Goal: Information Seeking & Learning: Learn about a topic

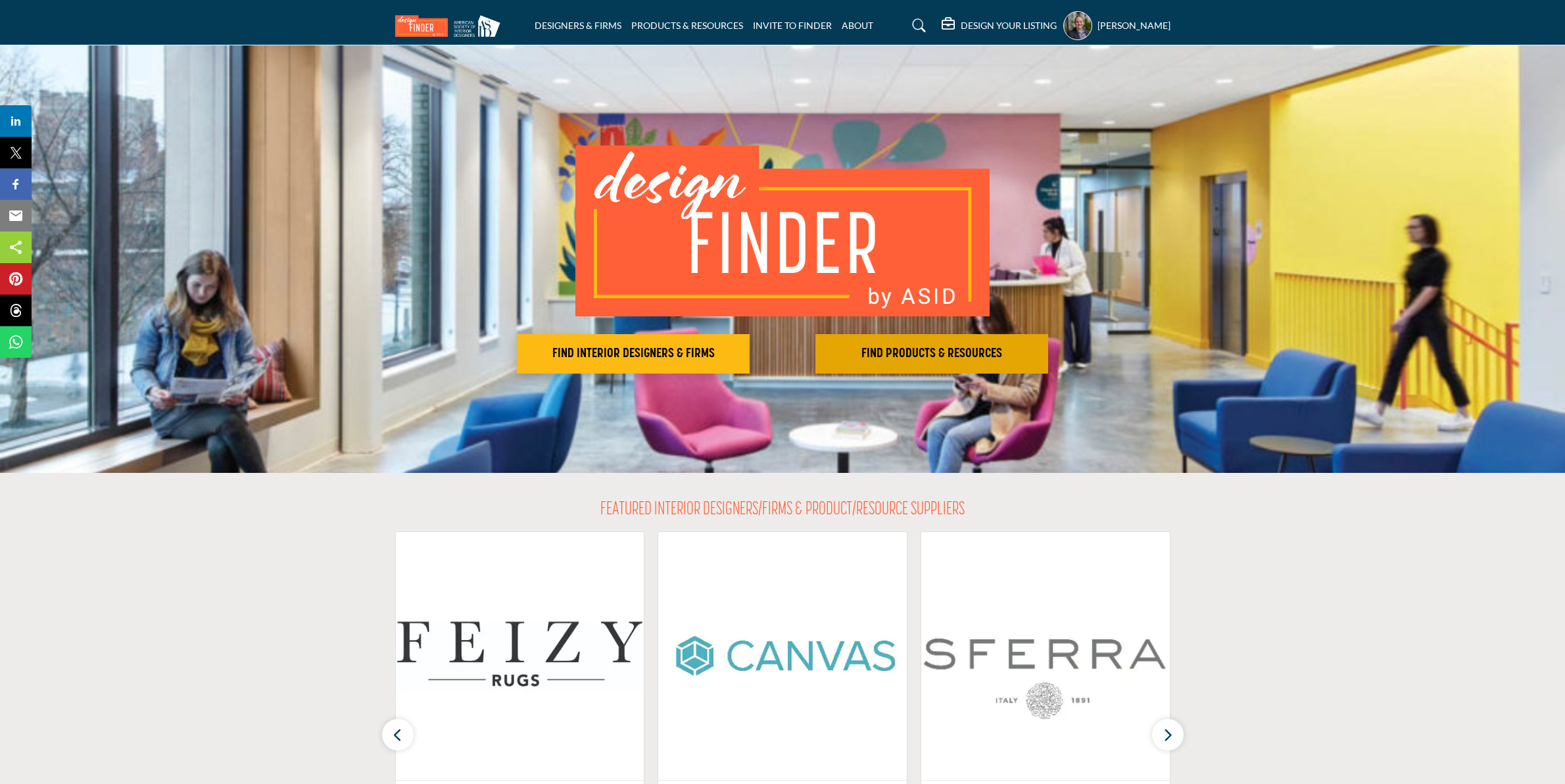
click at [886, 356] on h2 "FIND PRODUCTS & RESOURCES" at bounding box center [932, 354] width 225 height 15
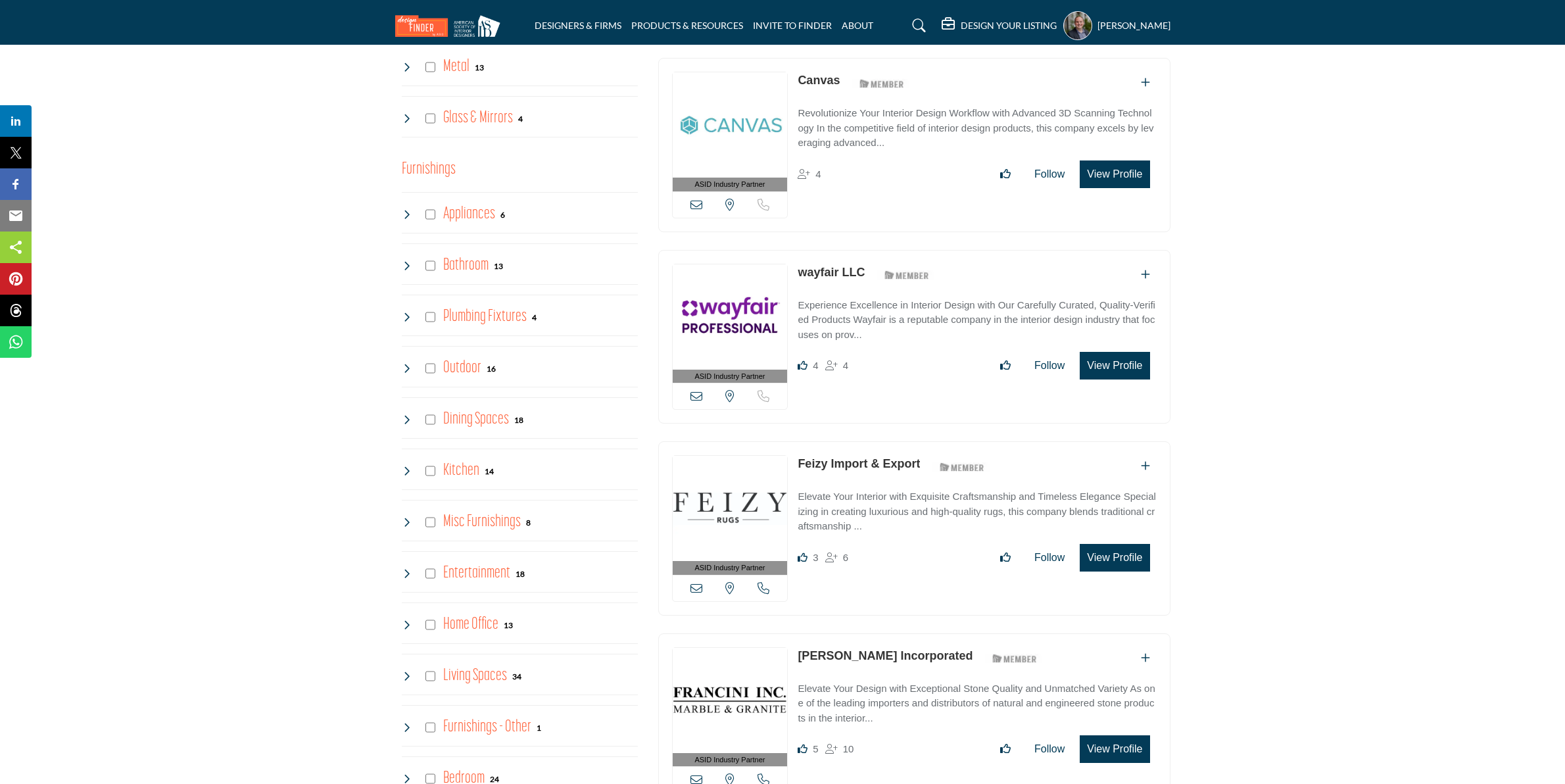
scroll to position [987, 0]
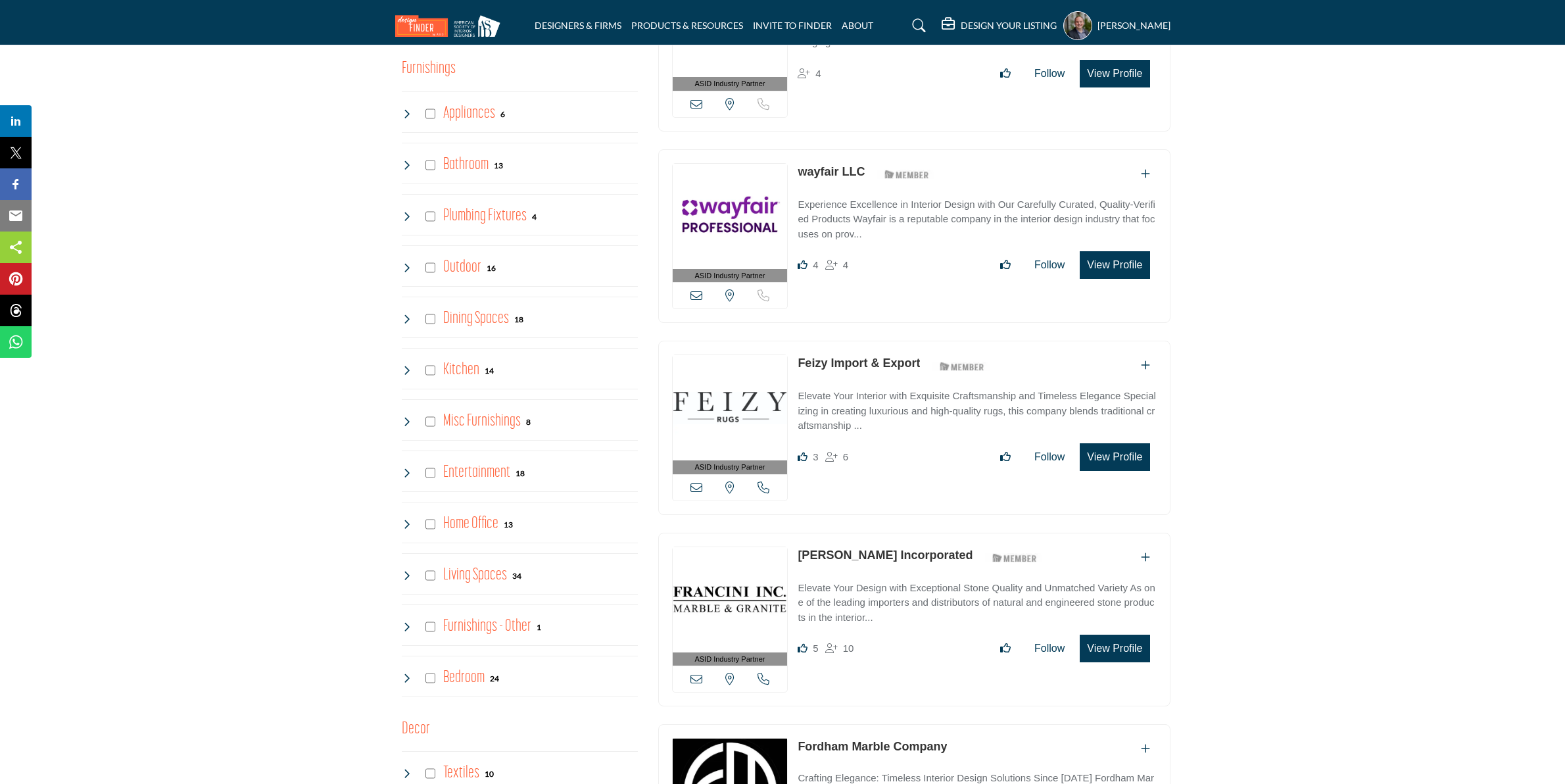
click at [406, 323] on icon at bounding box center [407, 319] width 11 height 11
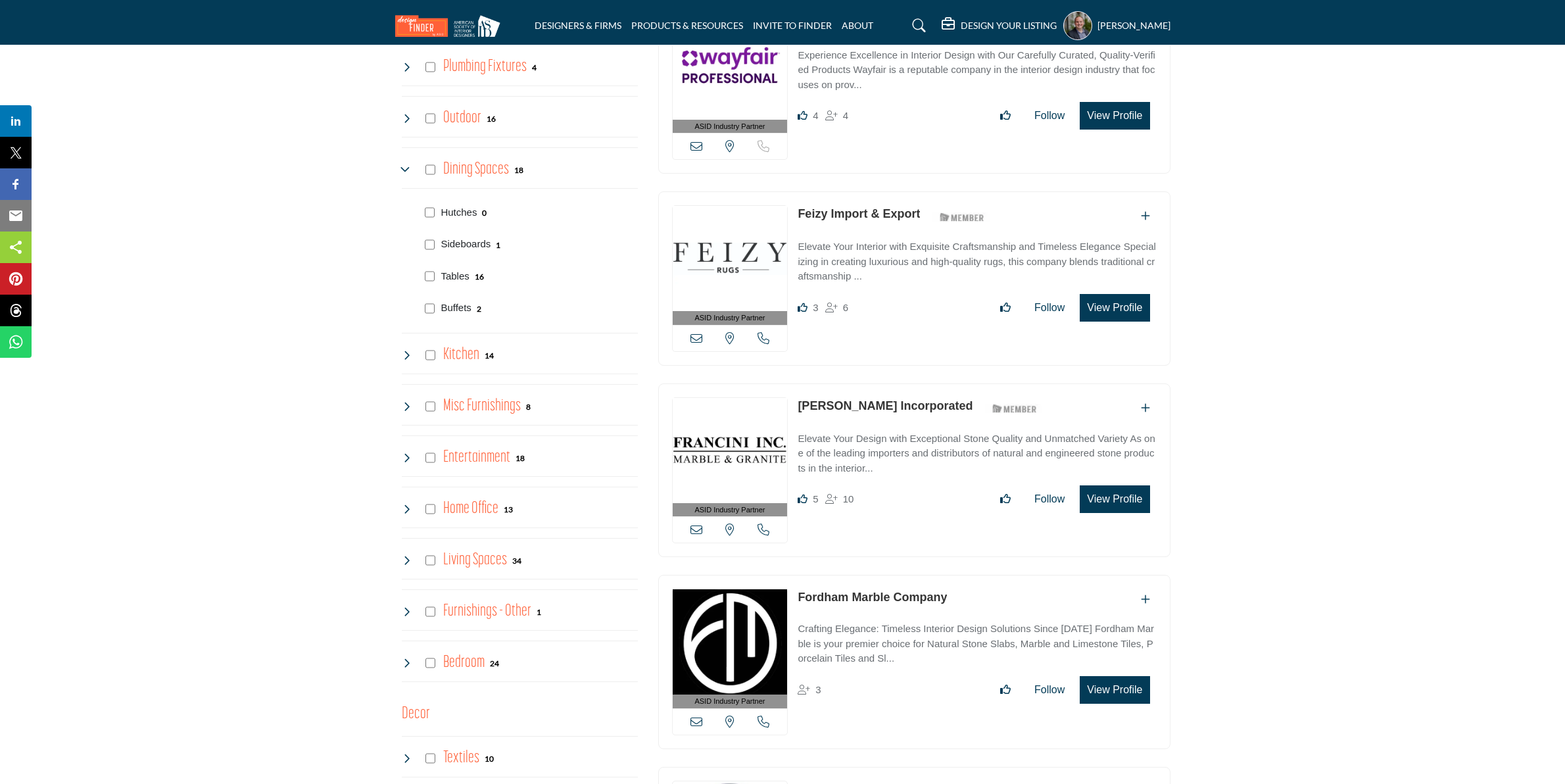
scroll to position [1151, 0]
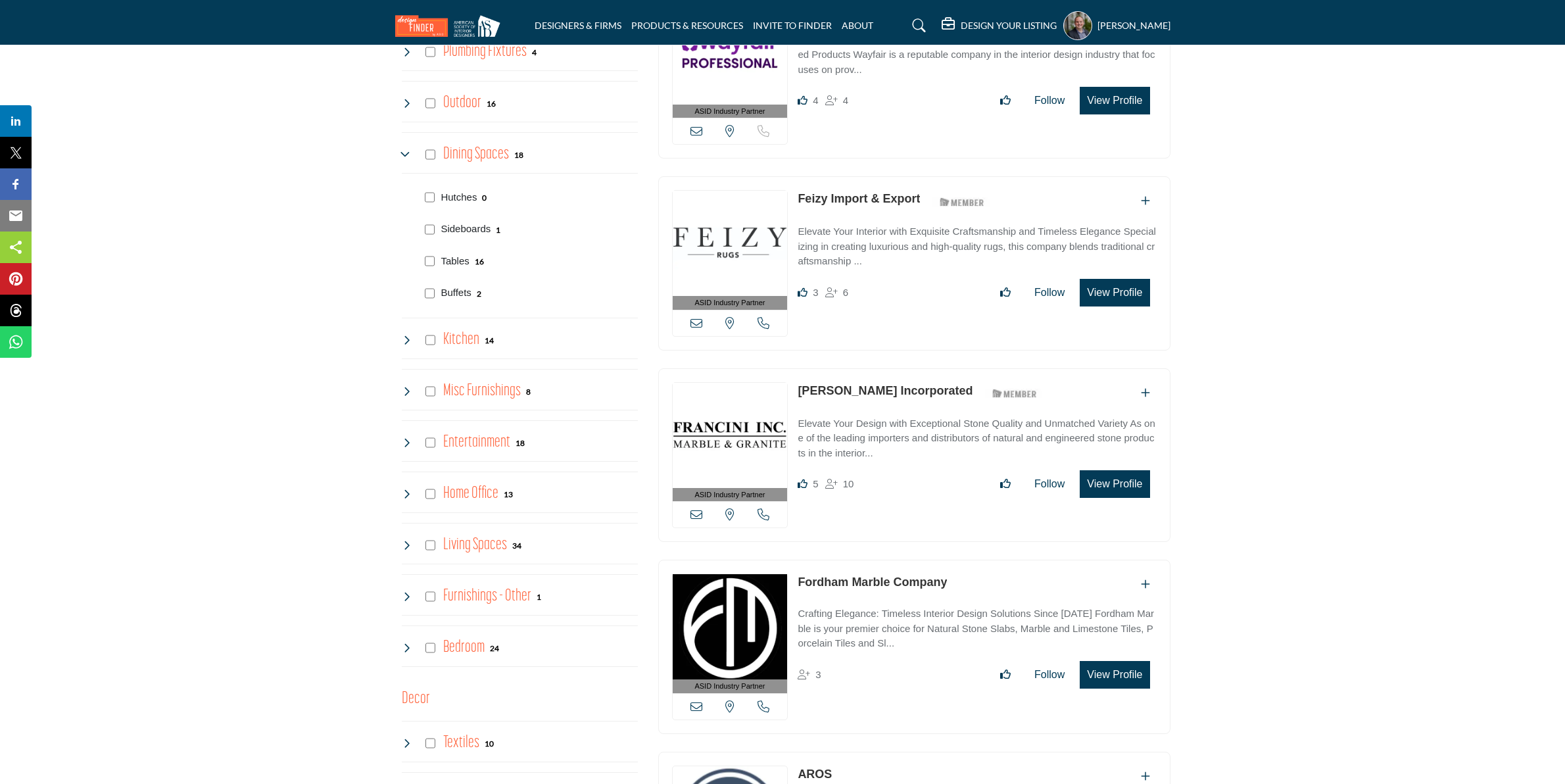
click at [405, 448] on icon at bounding box center [407, 443] width 11 height 11
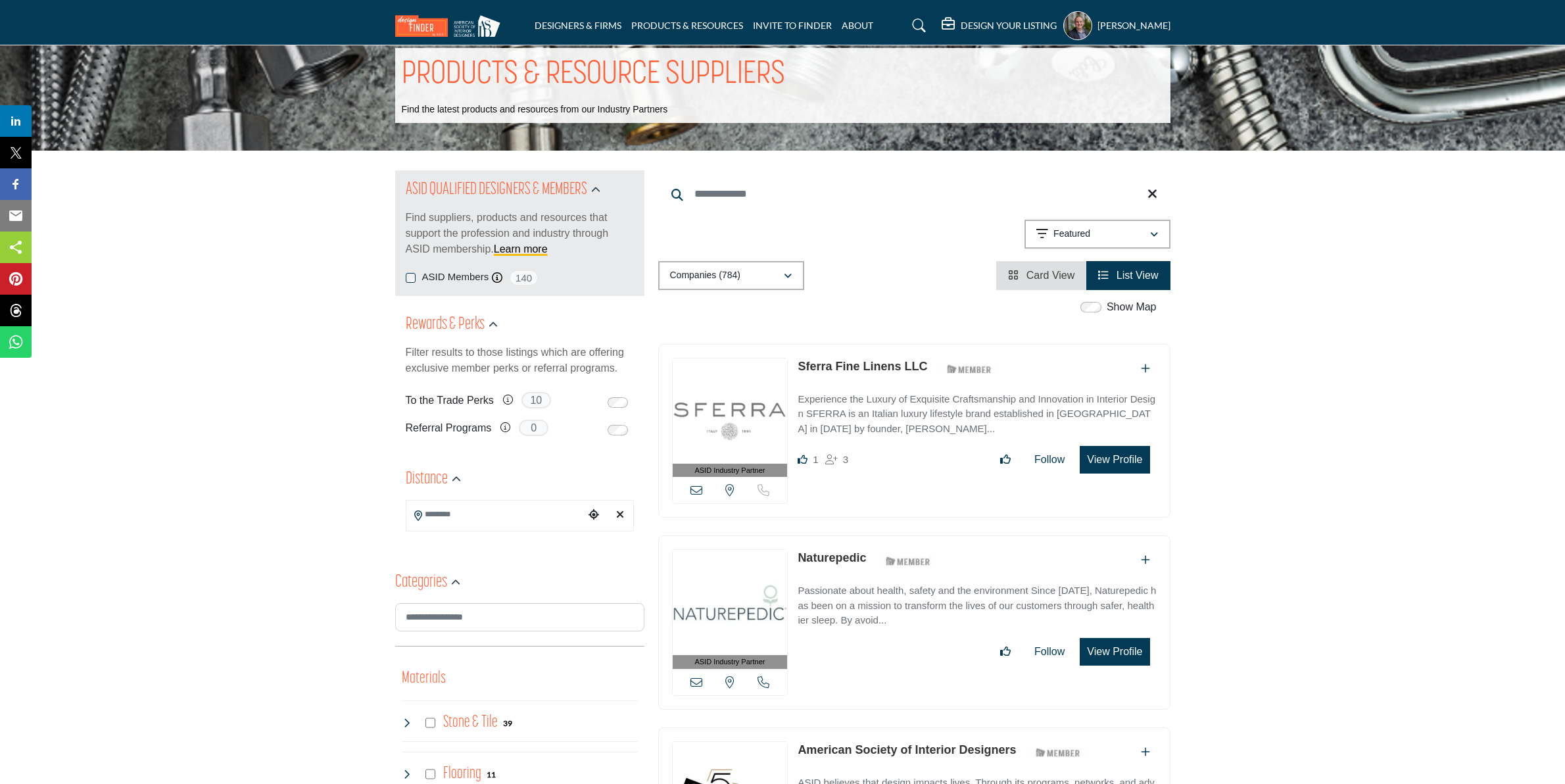
scroll to position [0, 0]
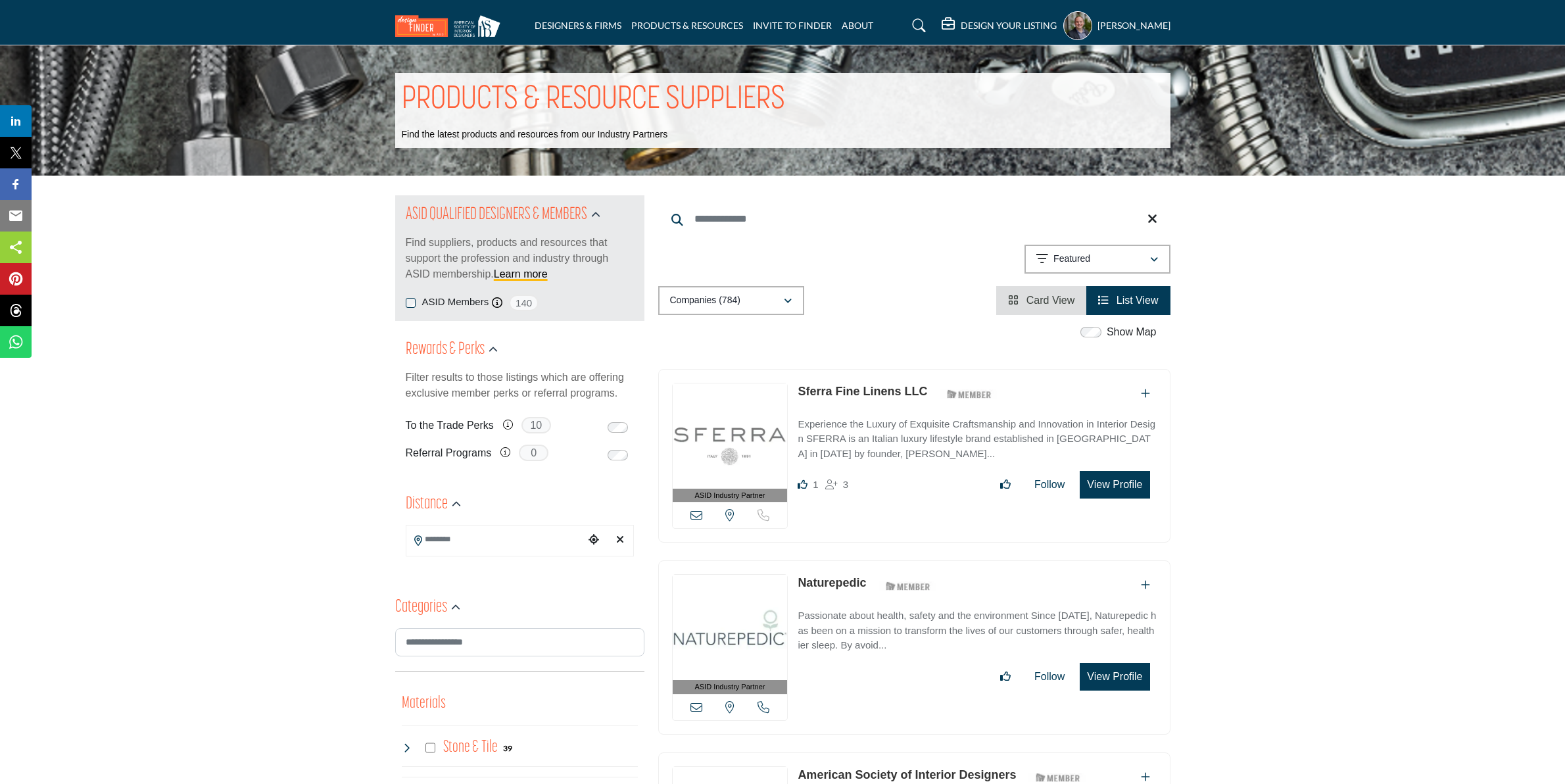
click at [921, 24] on link at bounding box center [916, 26] width 35 height 21
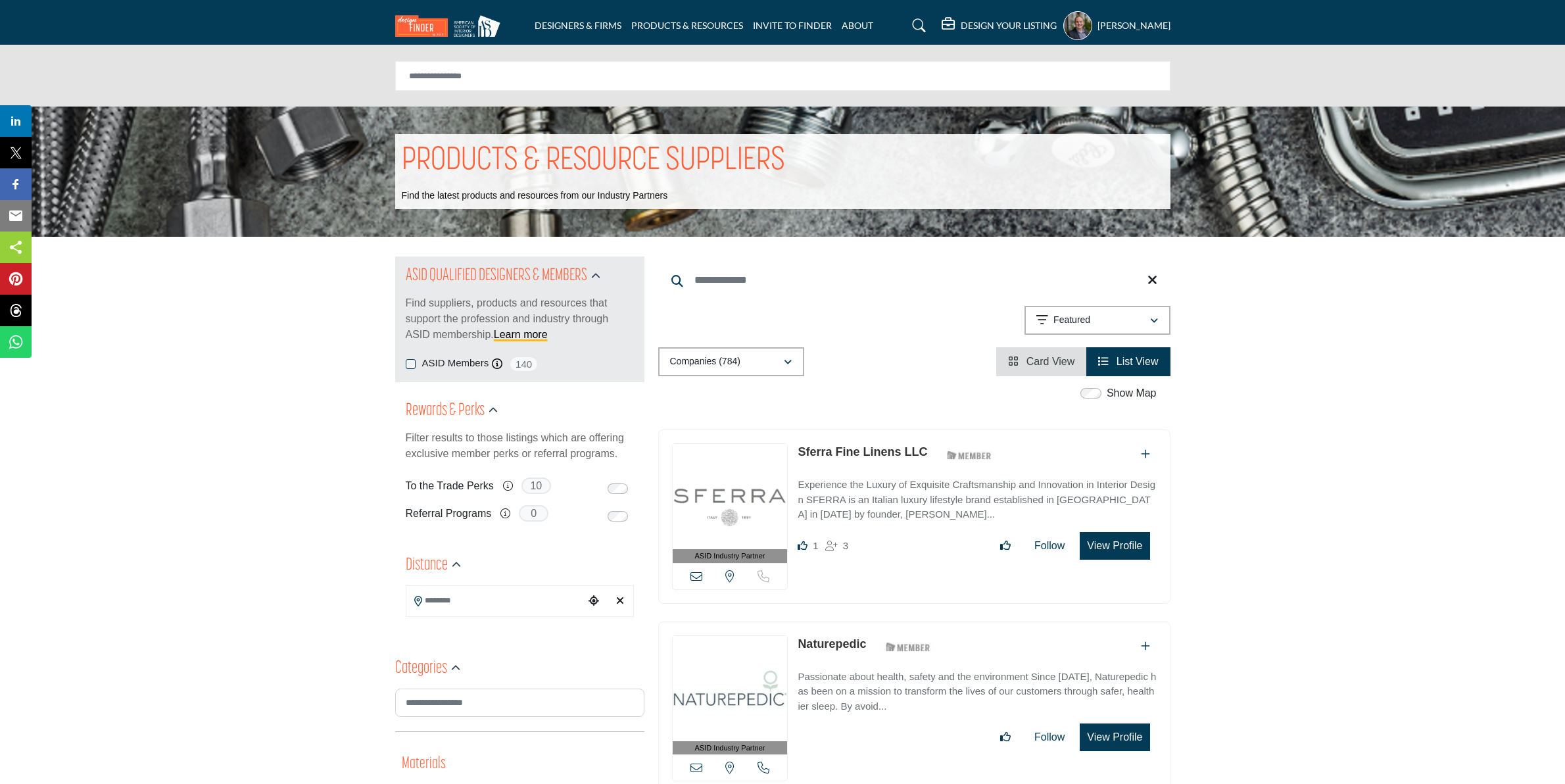
click at [1006, 29] on h5 "DESIGN YOUR LISTING" at bounding box center [1009, 25] width 96 height 12
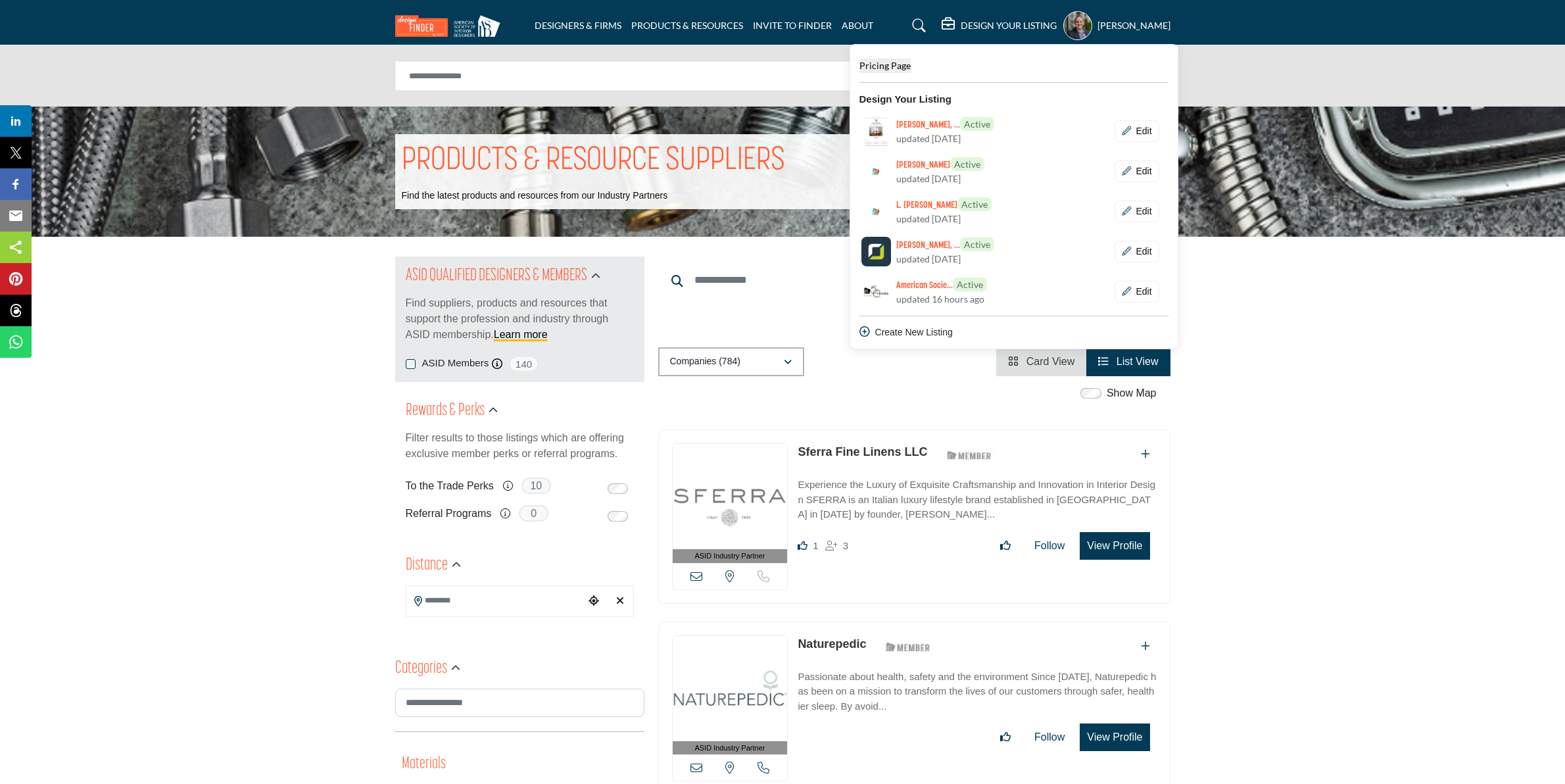
click at [911, 67] on span "Pricing Page" at bounding box center [885, 65] width 51 height 11
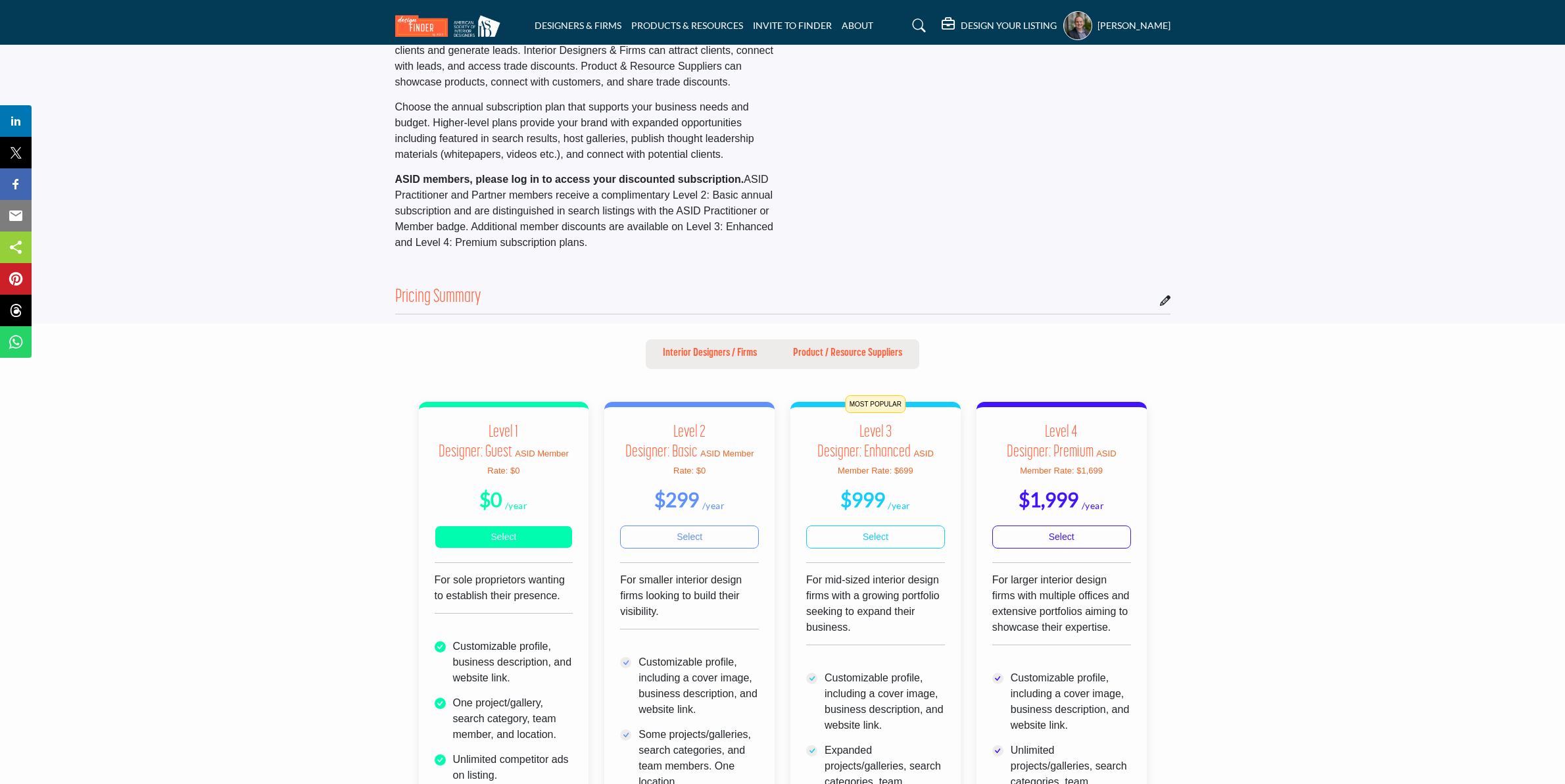
scroll to position [164, 0]
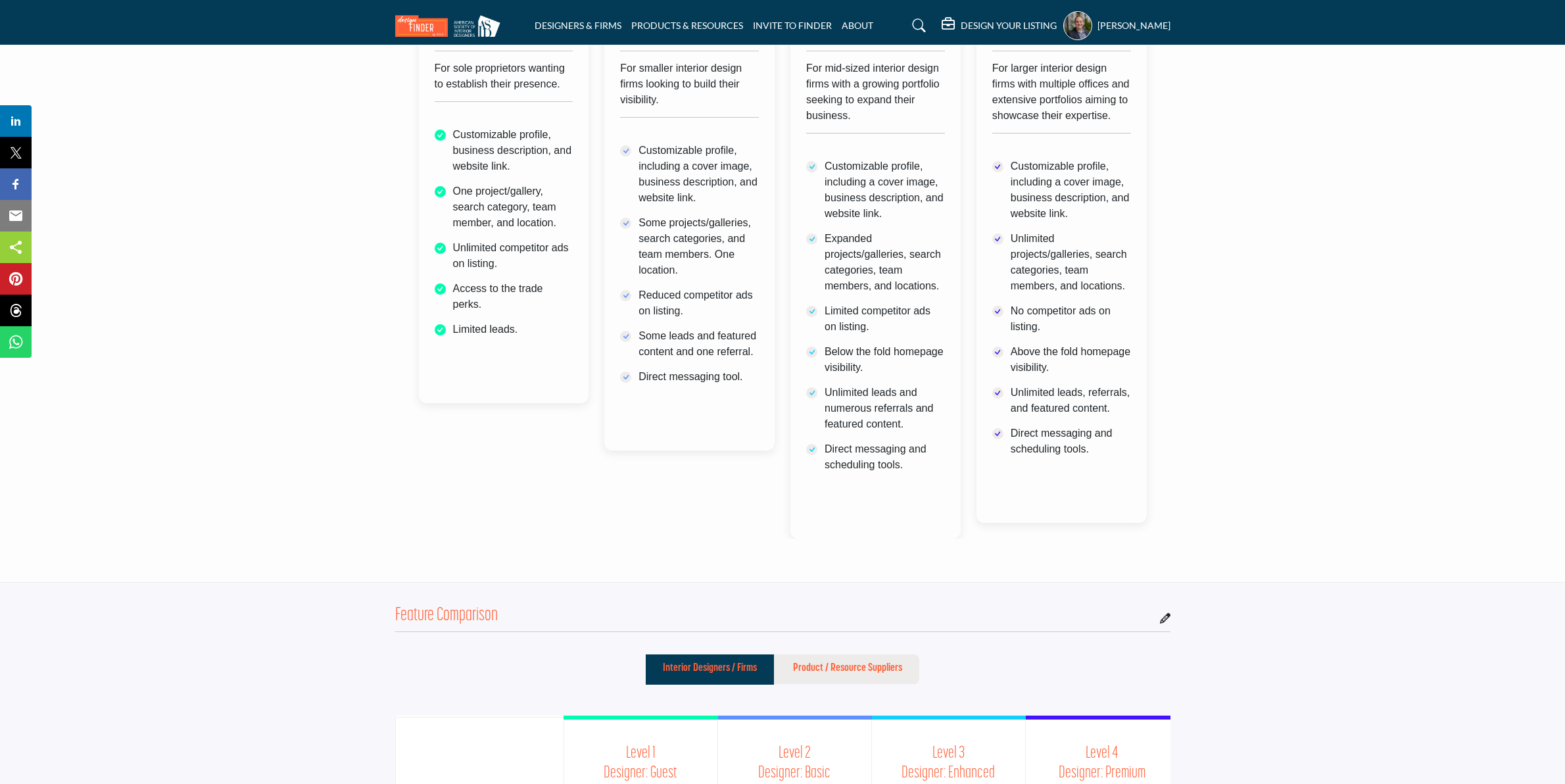
scroll to position [904, 0]
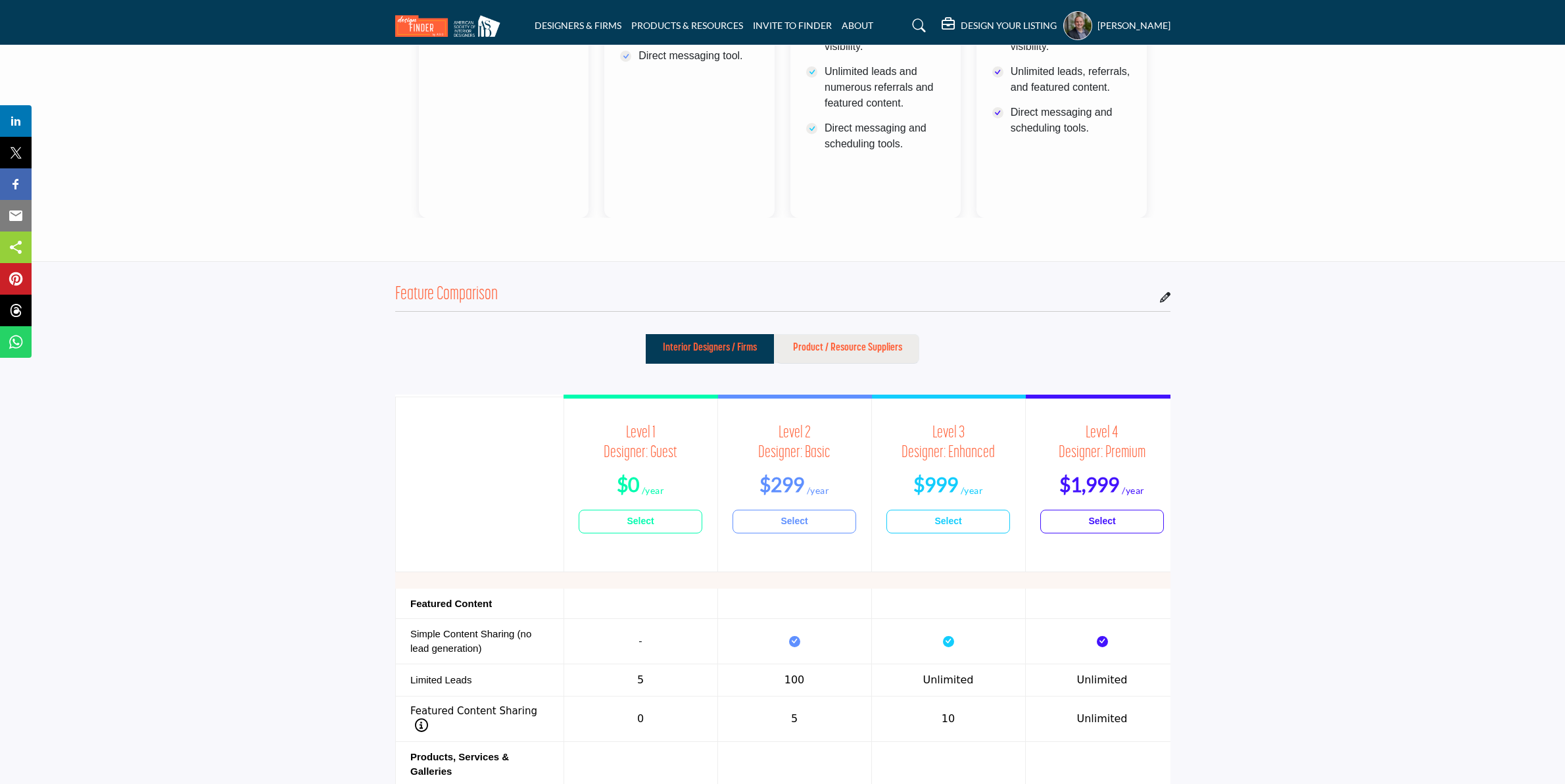
click at [849, 342] on p "Product / Resource Suppliers" at bounding box center [848, 347] width 109 height 15
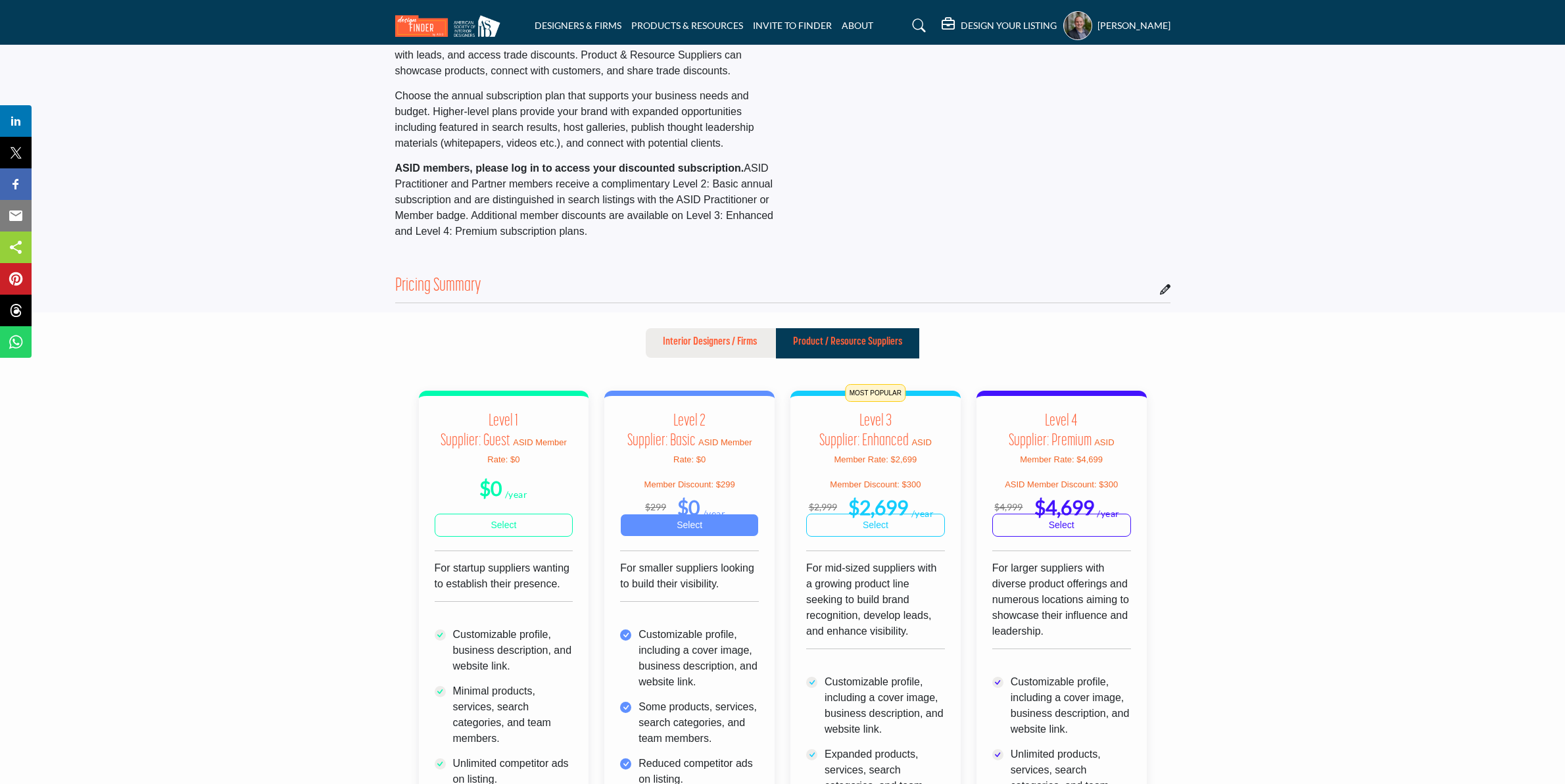
scroll to position [82, 0]
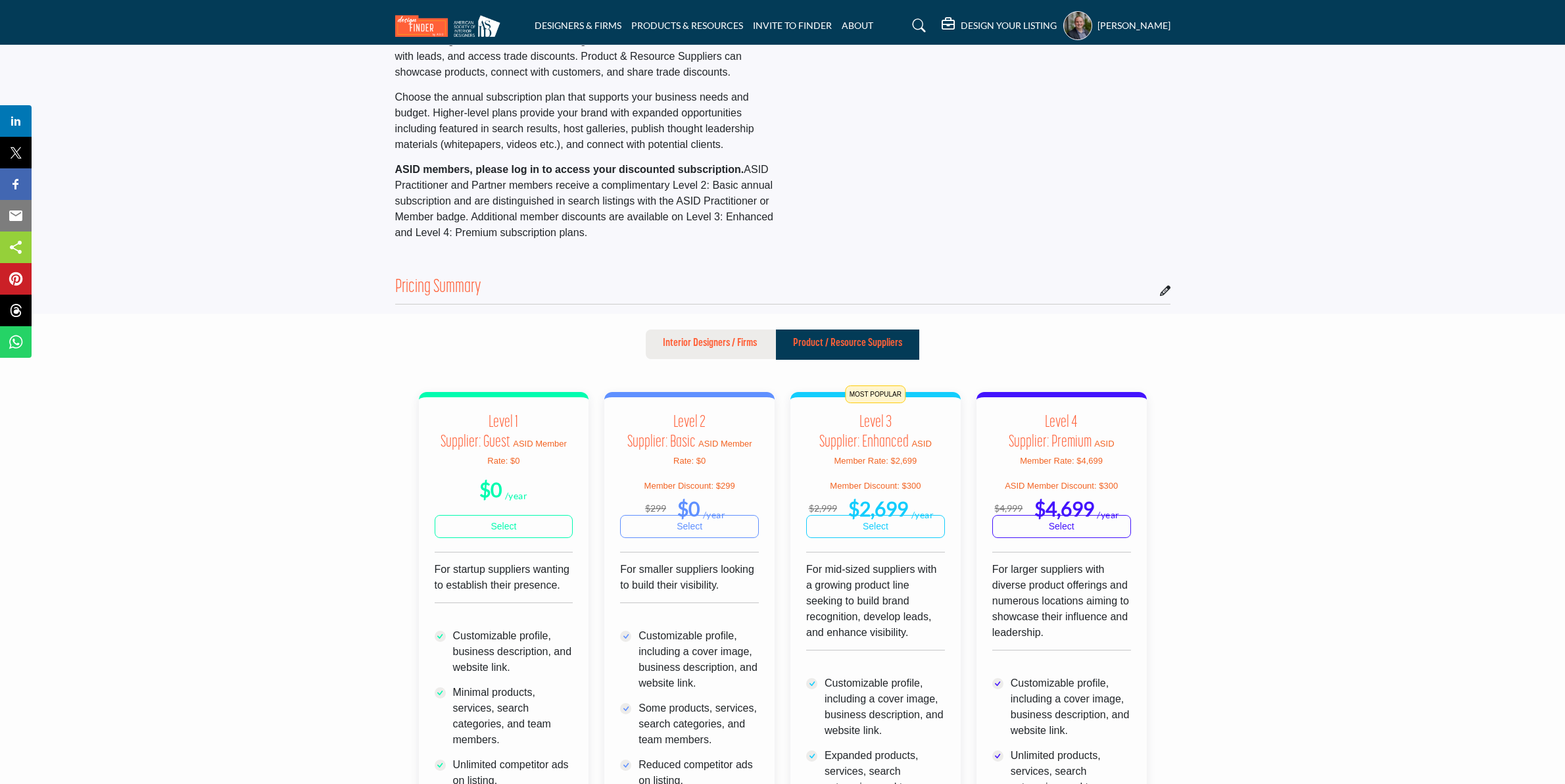
click at [926, 24] on icon at bounding box center [919, 26] width 13 height 13
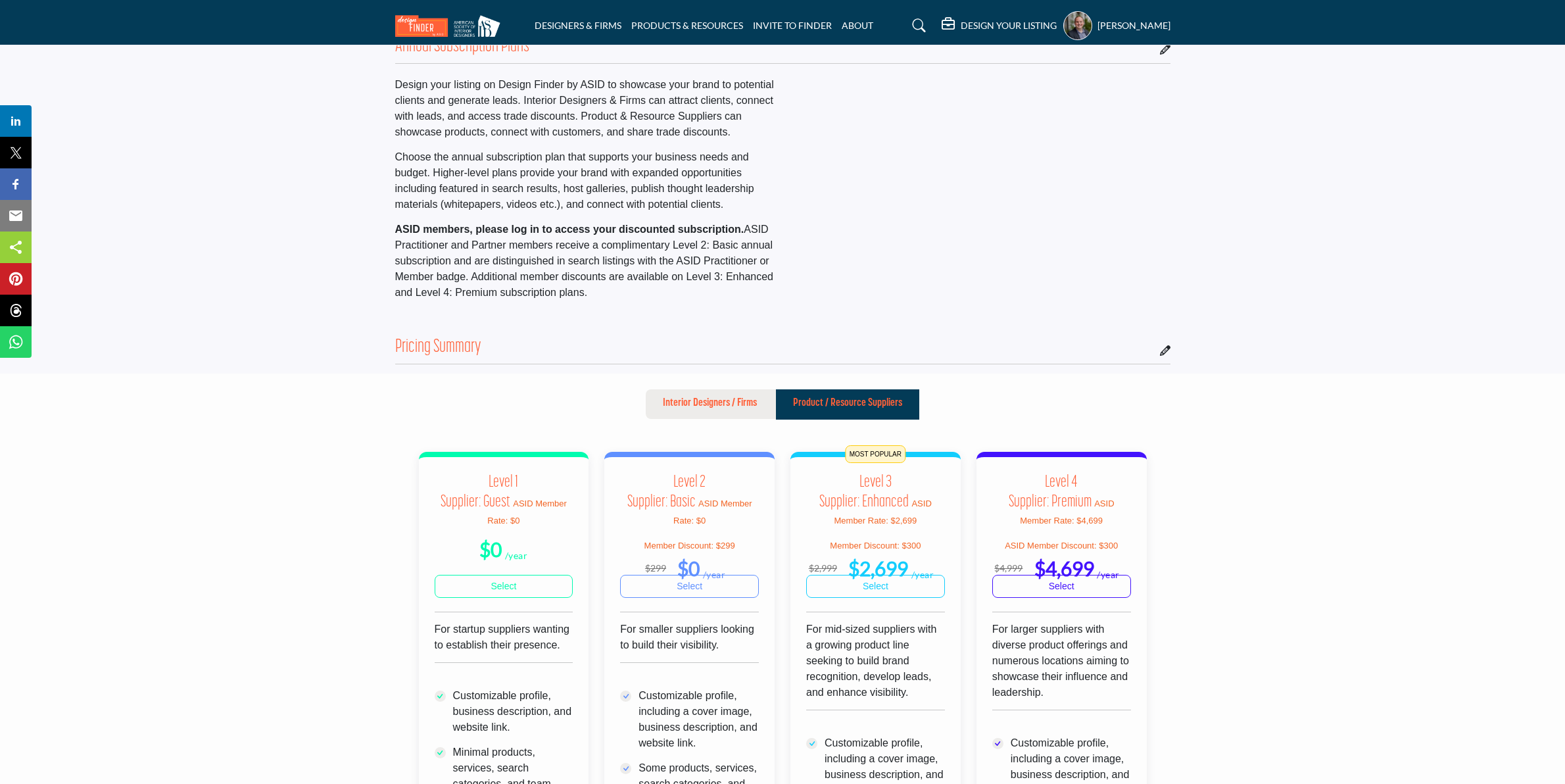
scroll to position [142, 0]
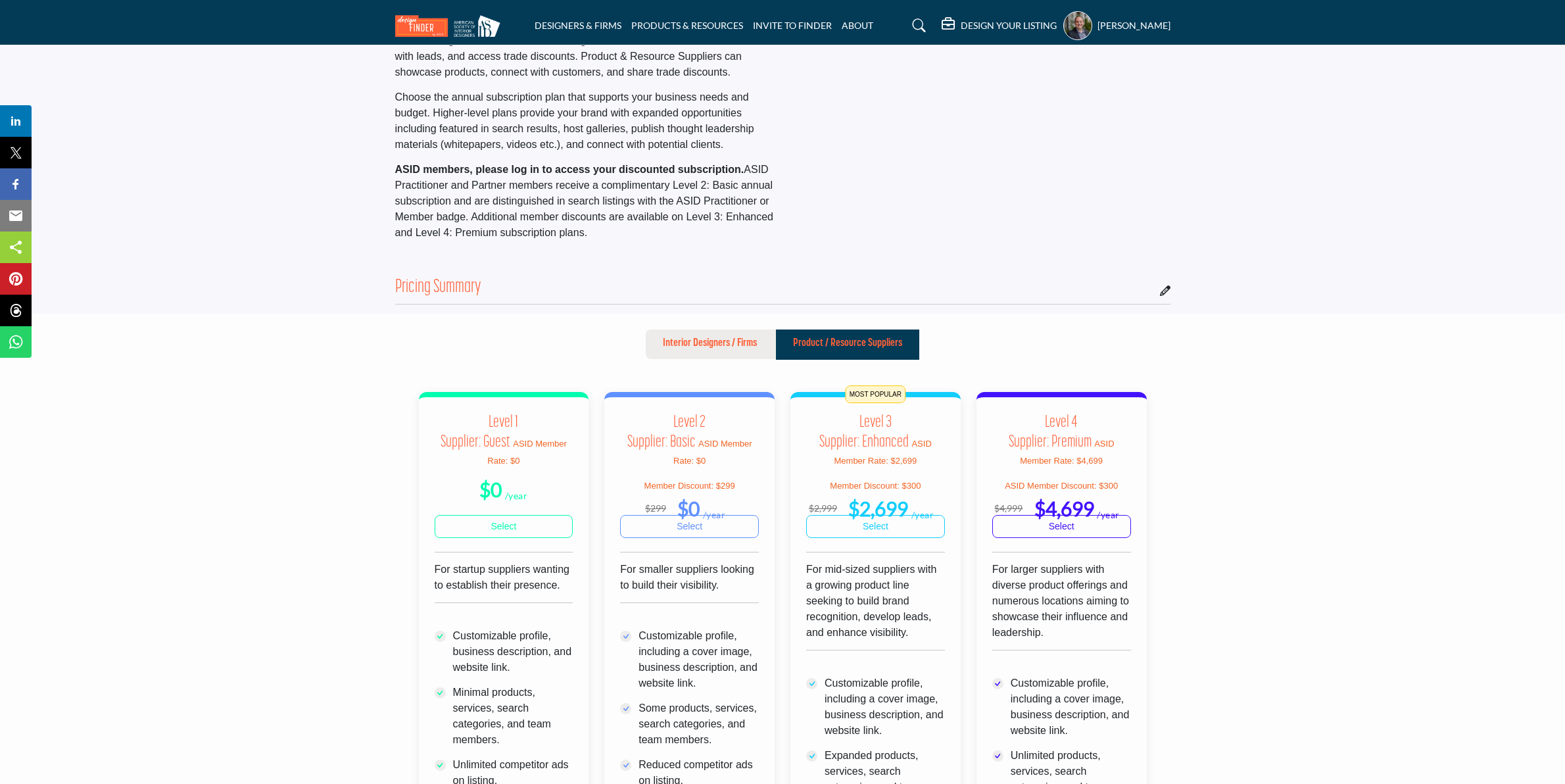
click at [926, 29] on icon at bounding box center [919, 26] width 13 height 13
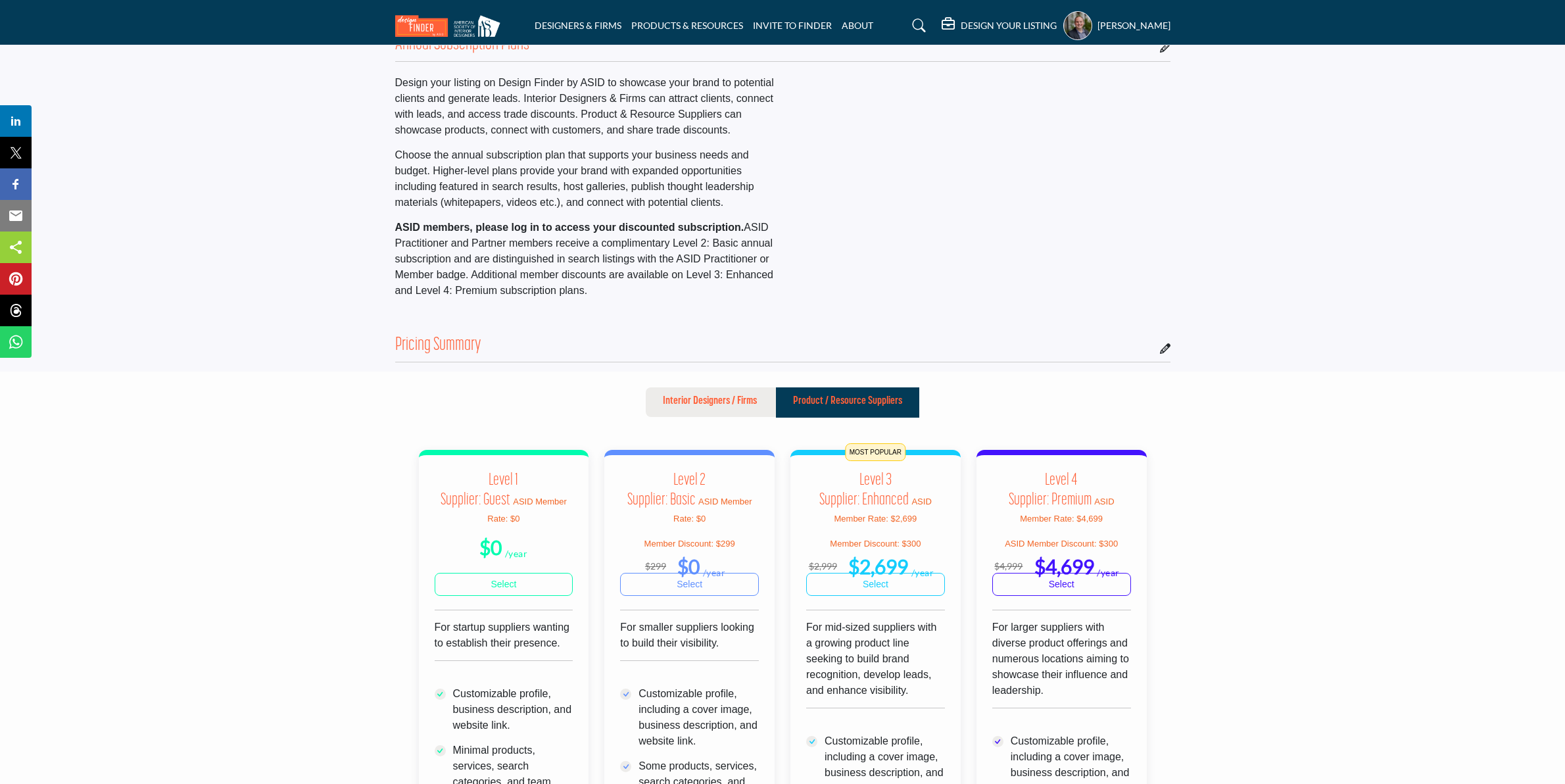
scroll to position [0, 0]
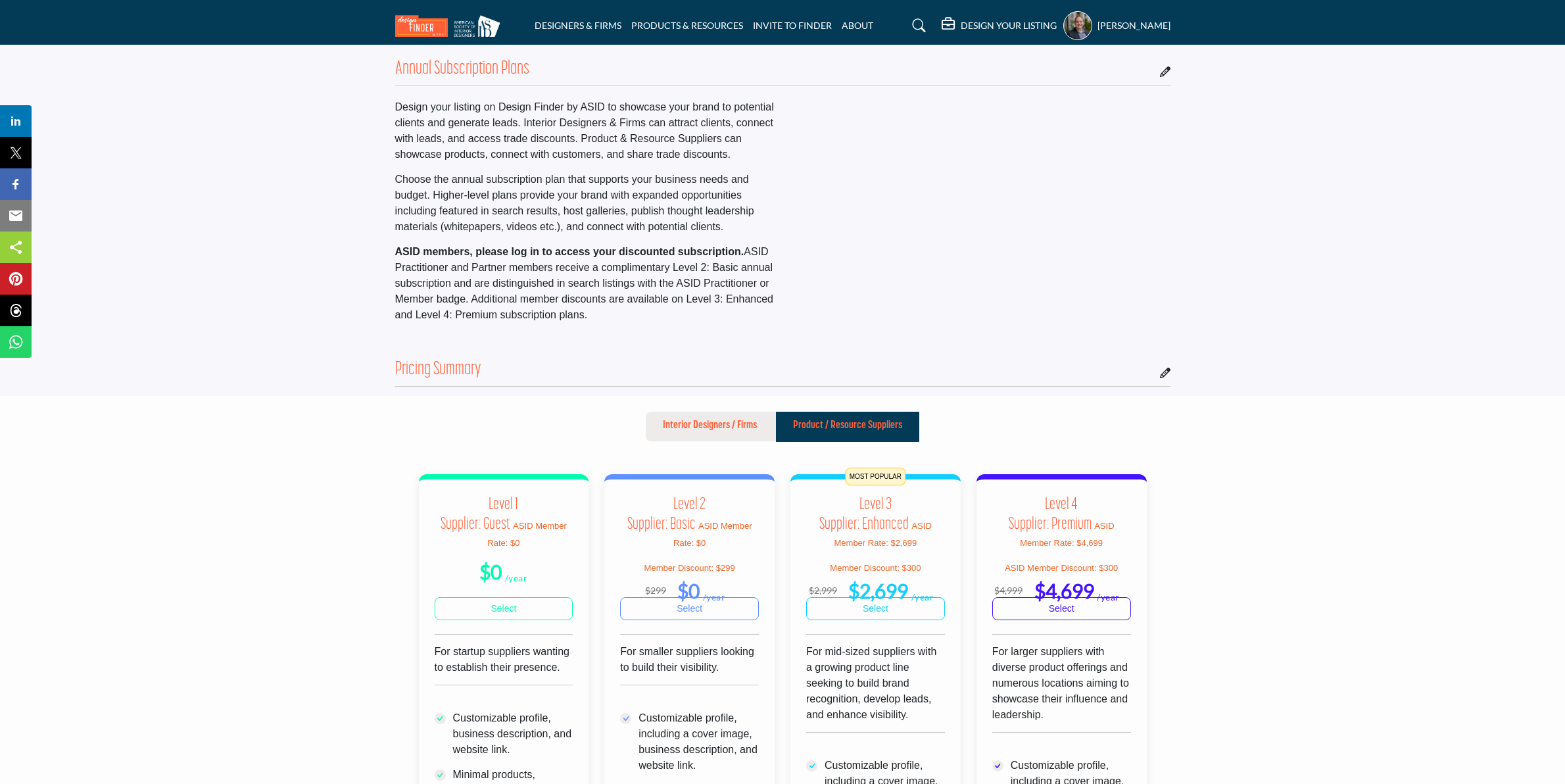
click at [926, 31] on icon at bounding box center [919, 26] width 13 height 13
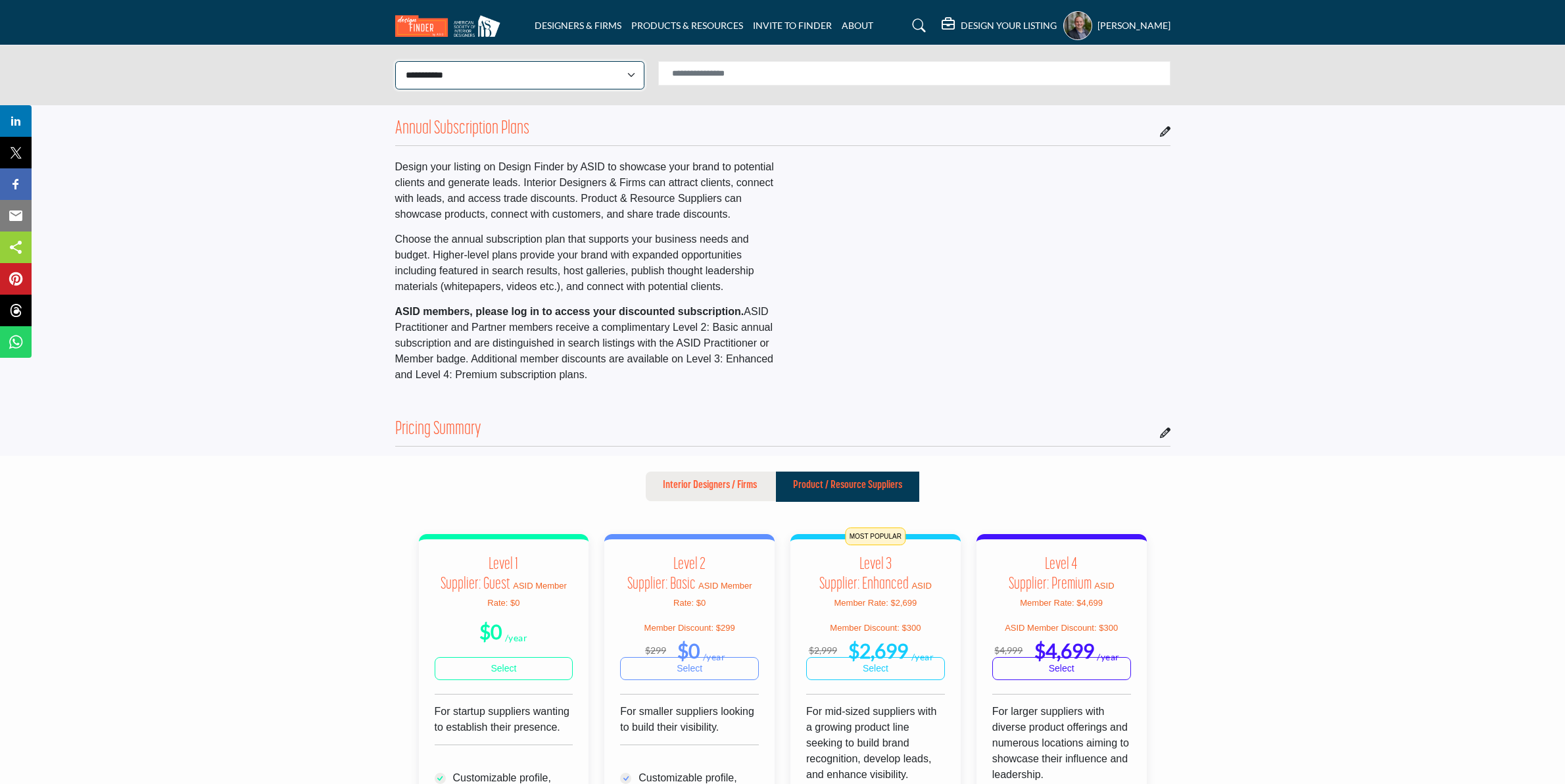
click at [619, 77] on select "**********" at bounding box center [520, 75] width 249 height 29
select select "**********"
click at [396, 61] on select "**********" at bounding box center [520, 75] width 249 height 29
click at [680, 73] on input "Search Solutions" at bounding box center [915, 73] width 512 height 24
type input "**********"
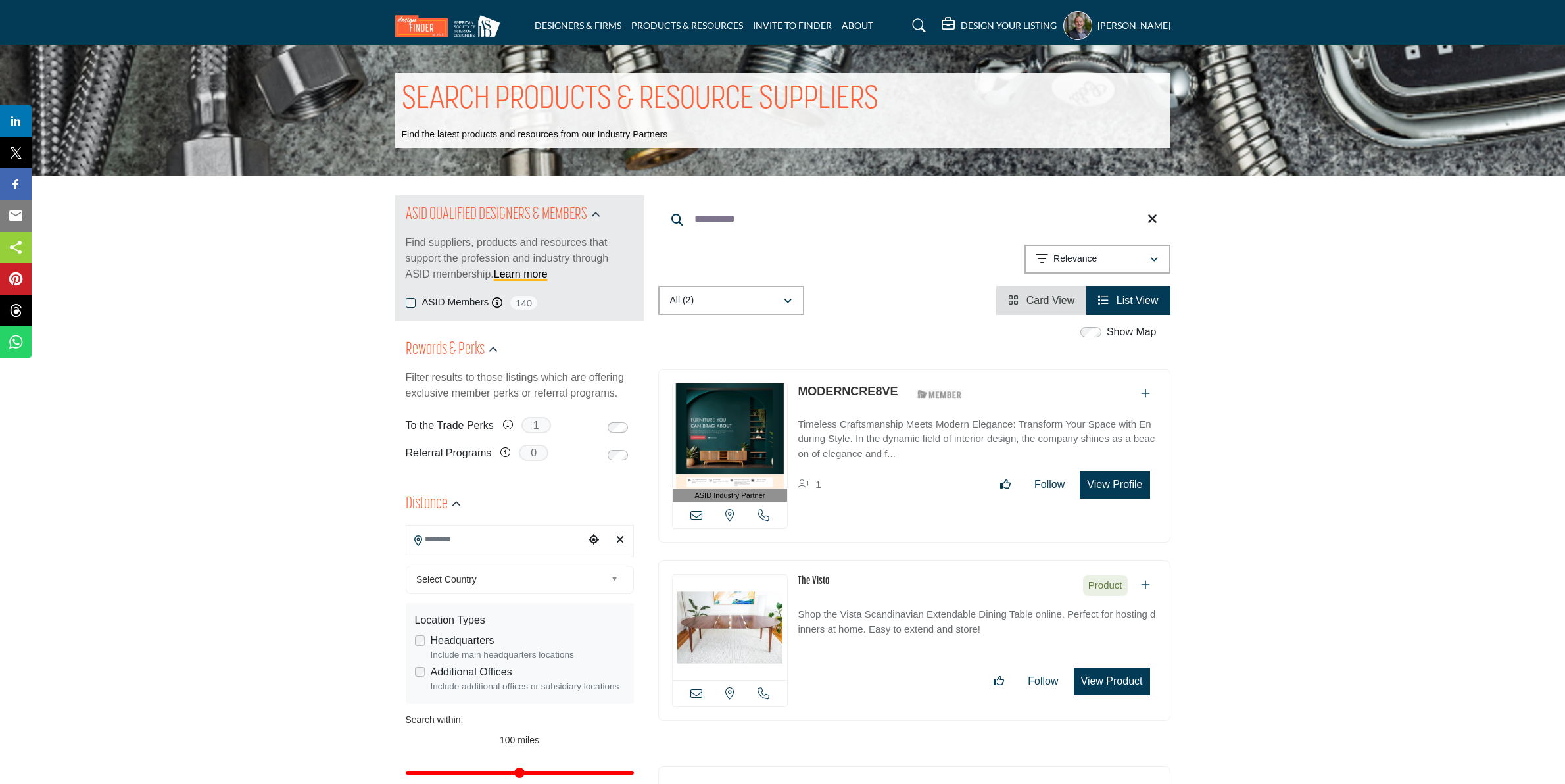
click at [852, 389] on link "MODERNCRE8VE" at bounding box center [848, 391] width 100 height 13
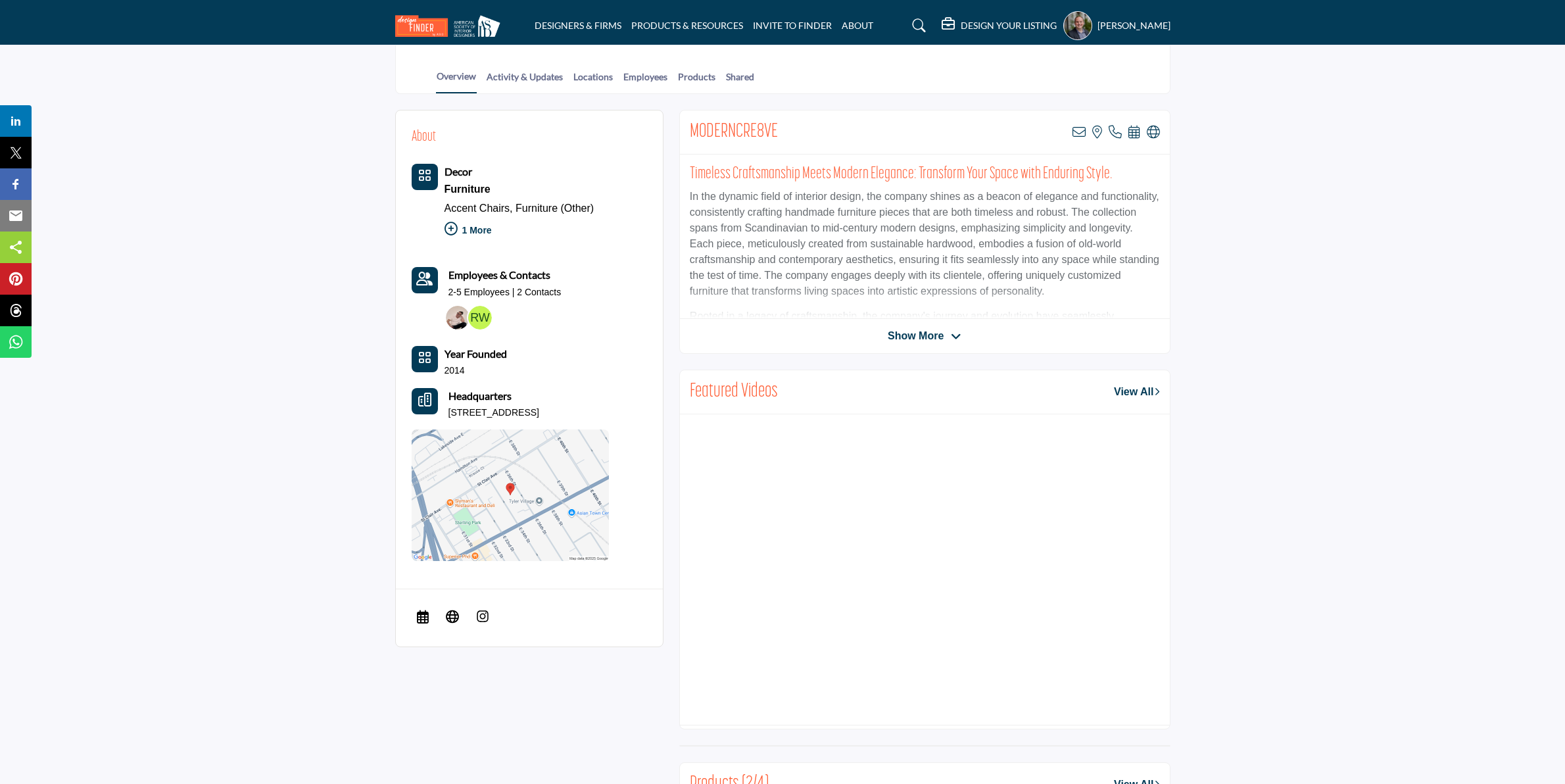
scroll to position [247, 0]
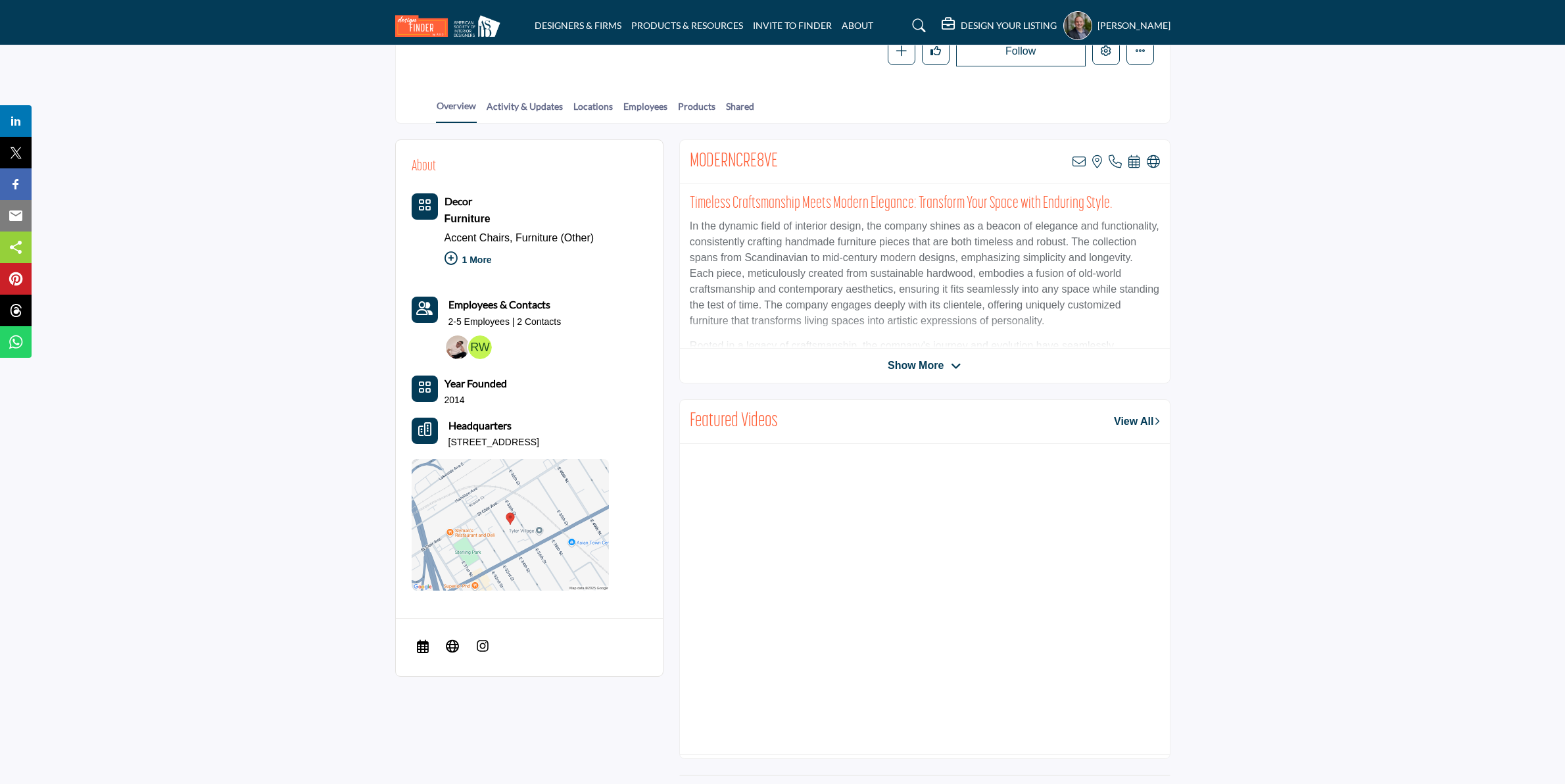
click at [934, 366] on span "Show More" at bounding box center [916, 365] width 56 height 15
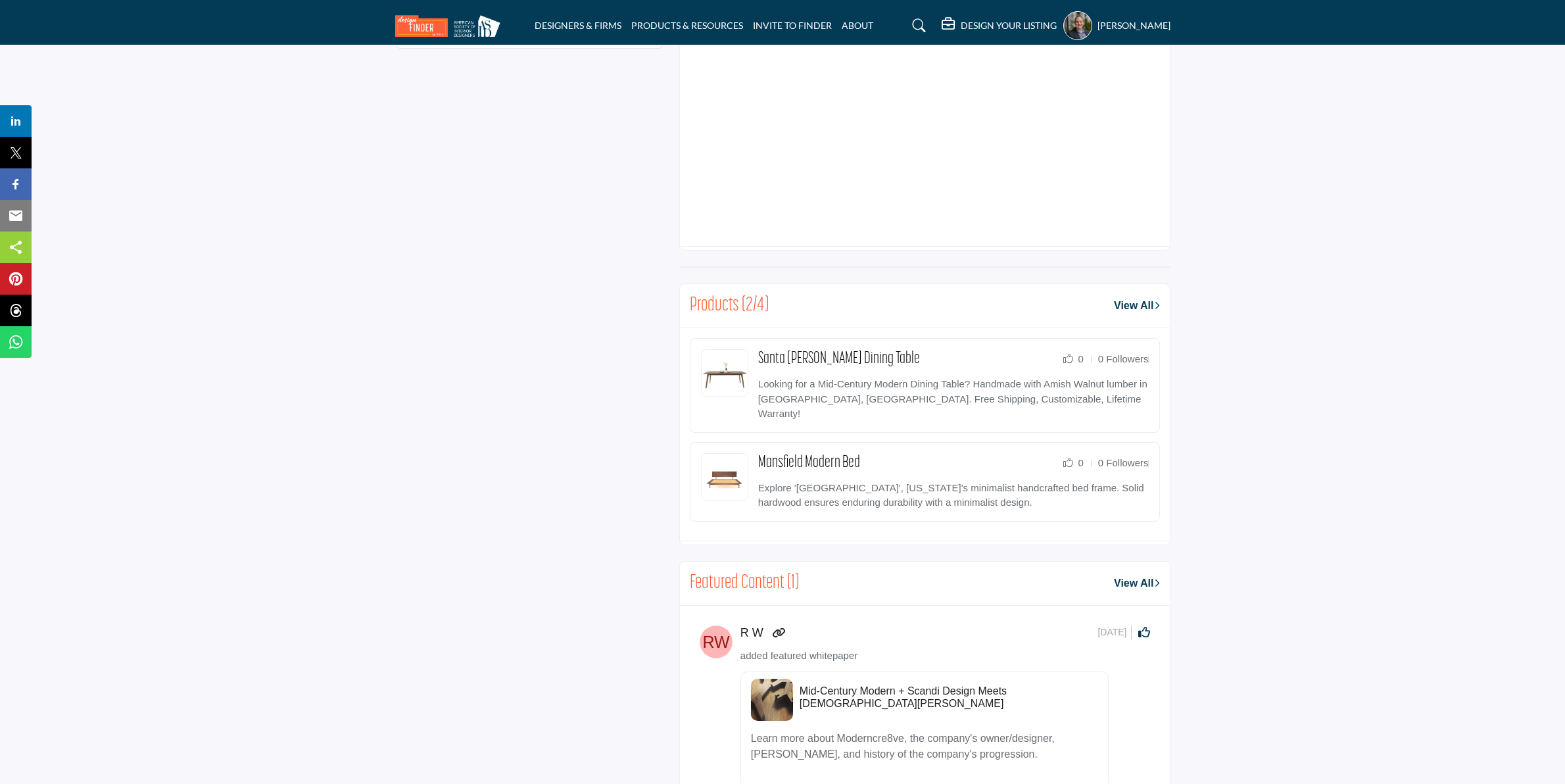
scroll to position [904, 0]
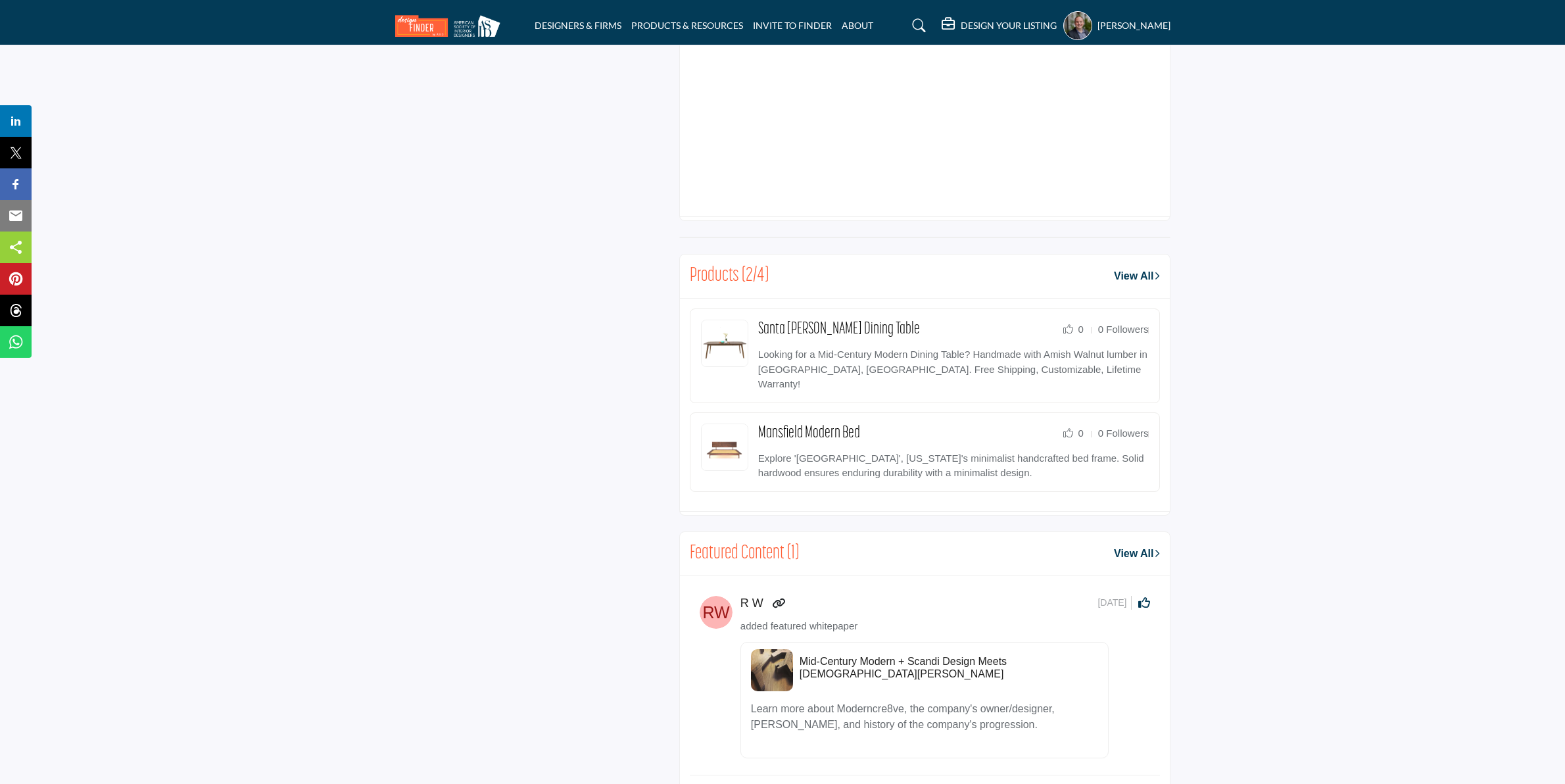
click at [1114, 279] on link "View All" at bounding box center [1136, 276] width 46 height 15
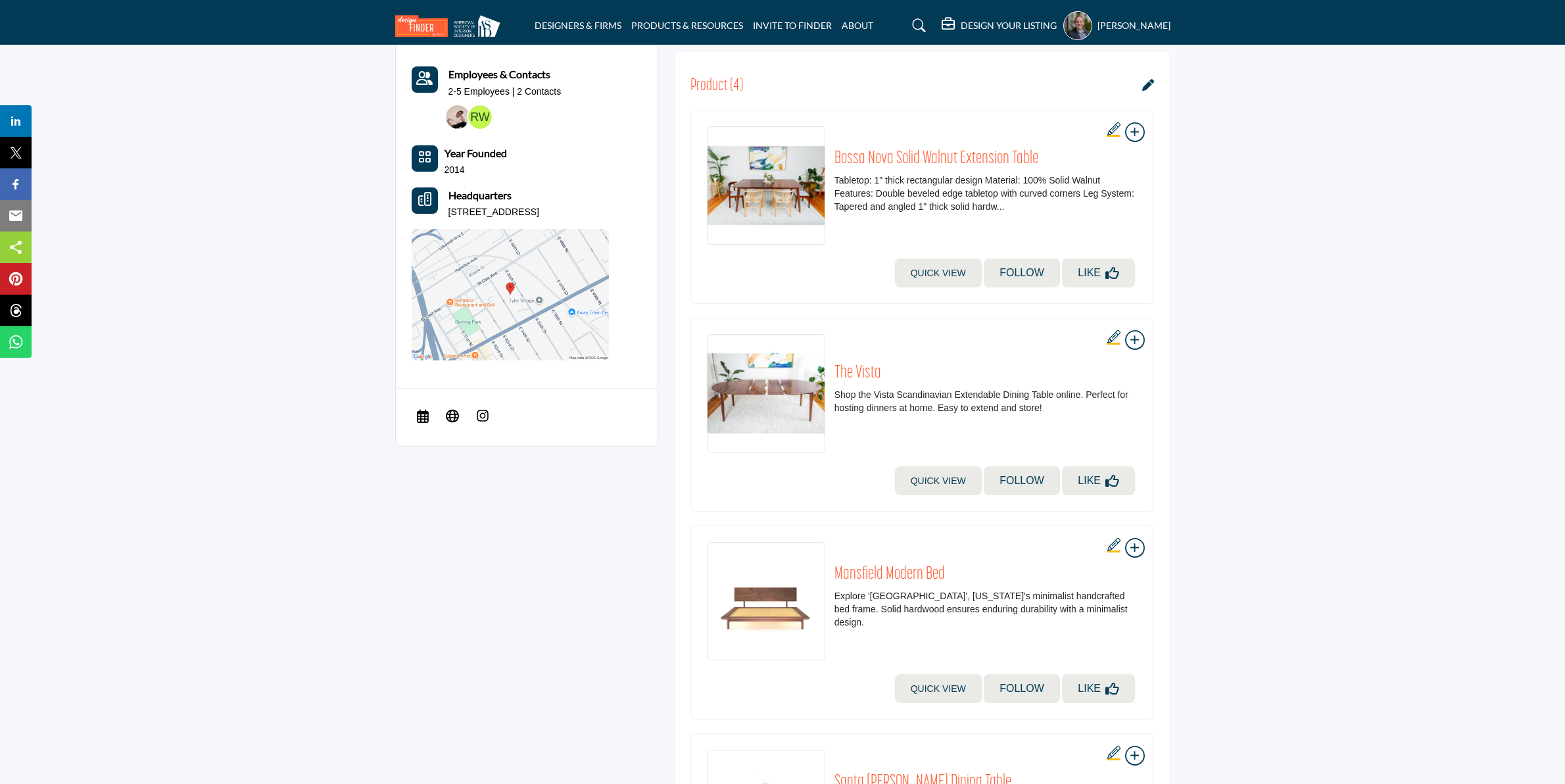
scroll to position [493, 0]
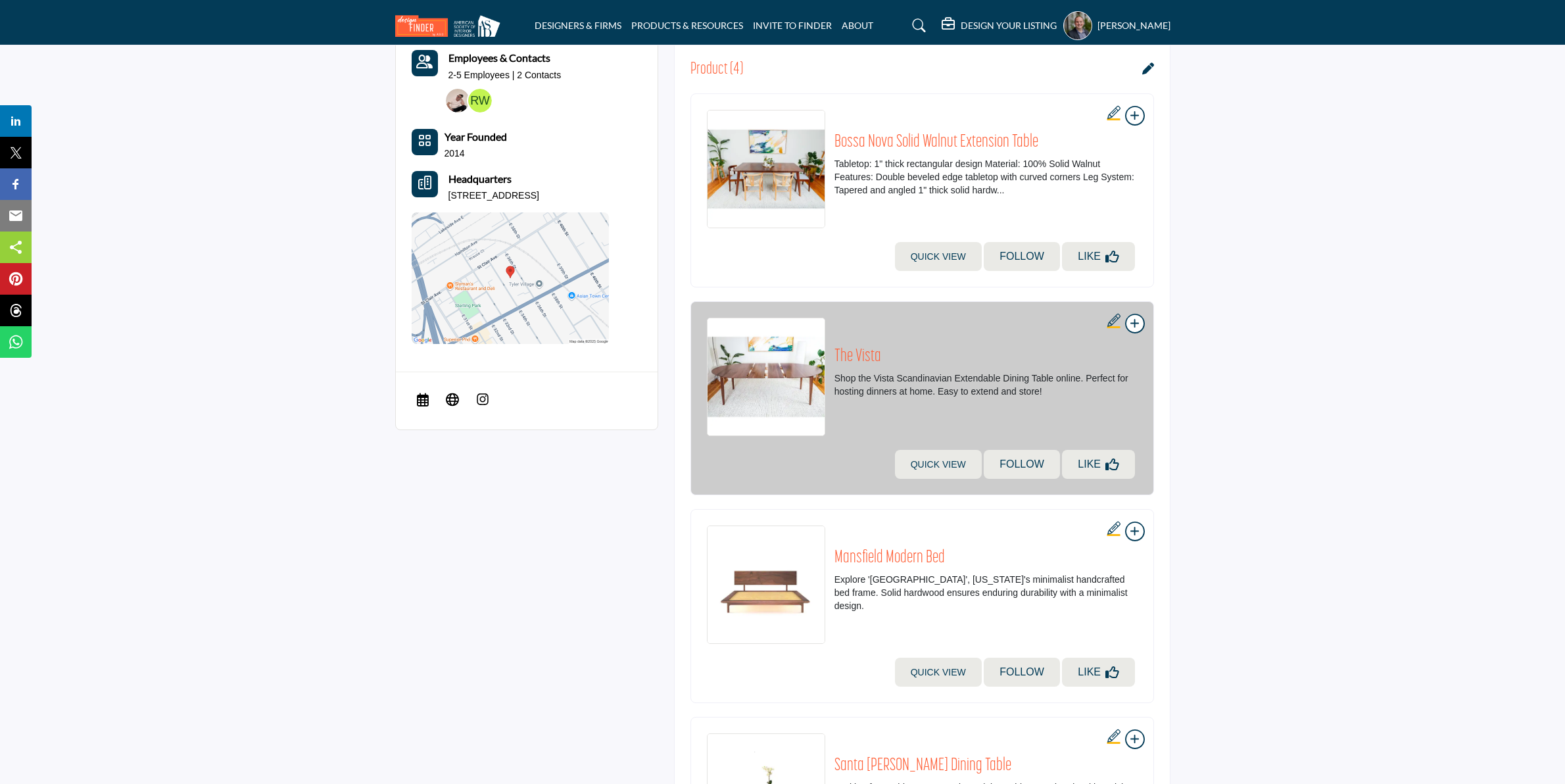
click at [847, 353] on h2 "The Vista" at bounding box center [986, 357] width 303 height 21
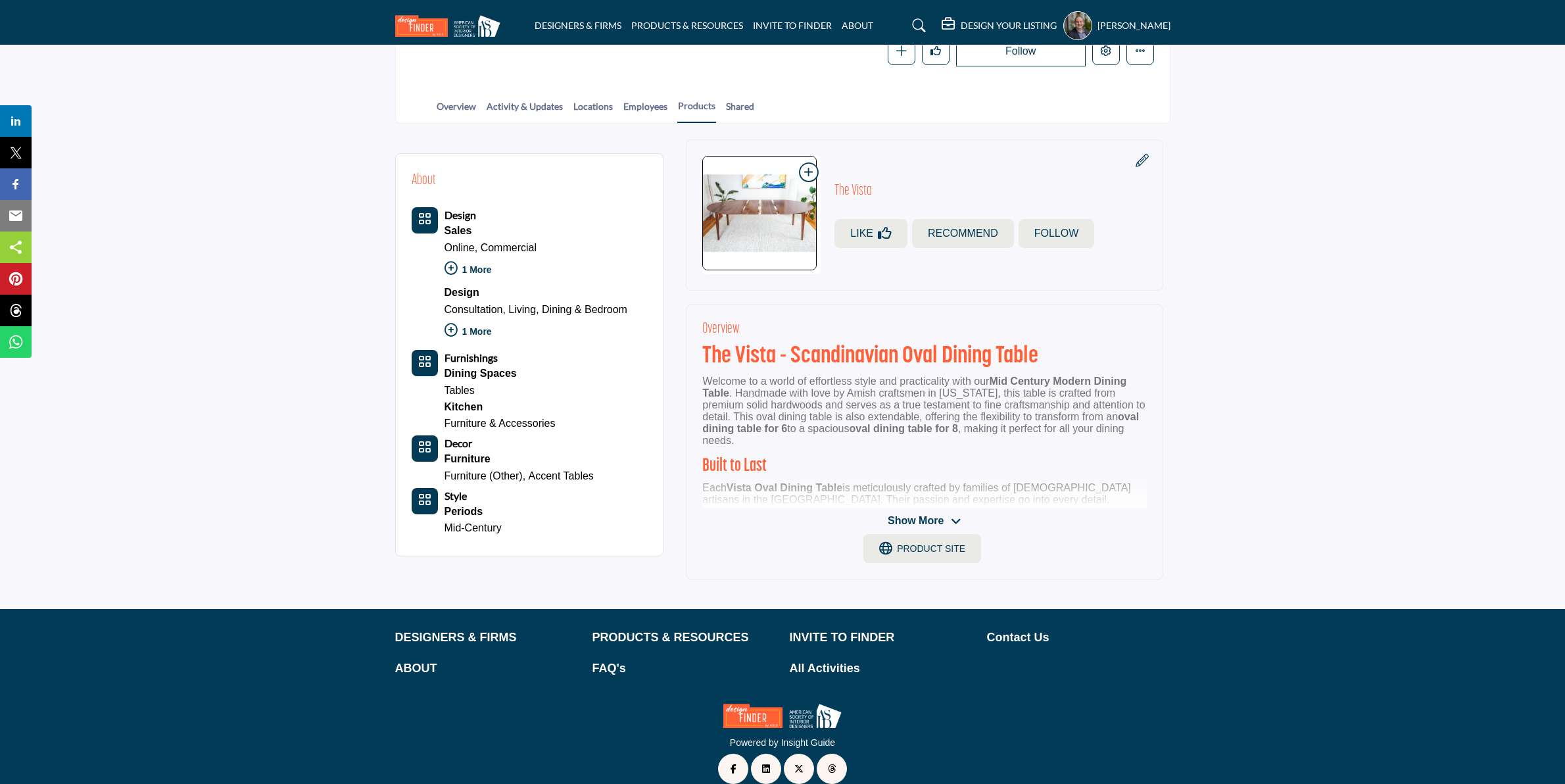
click at [906, 519] on span "Show More" at bounding box center [916, 521] width 56 height 15
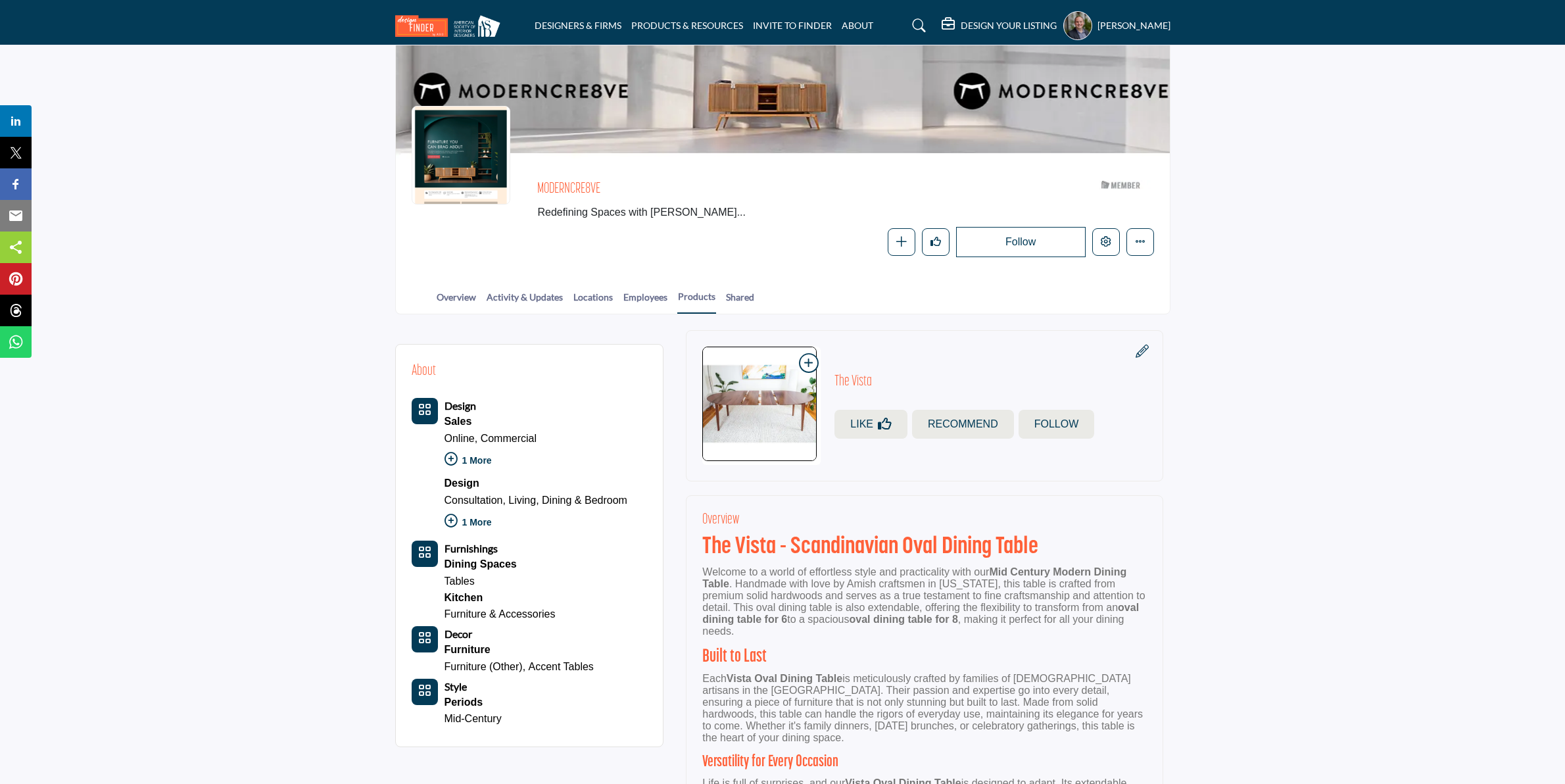
scroll to position [82, 0]
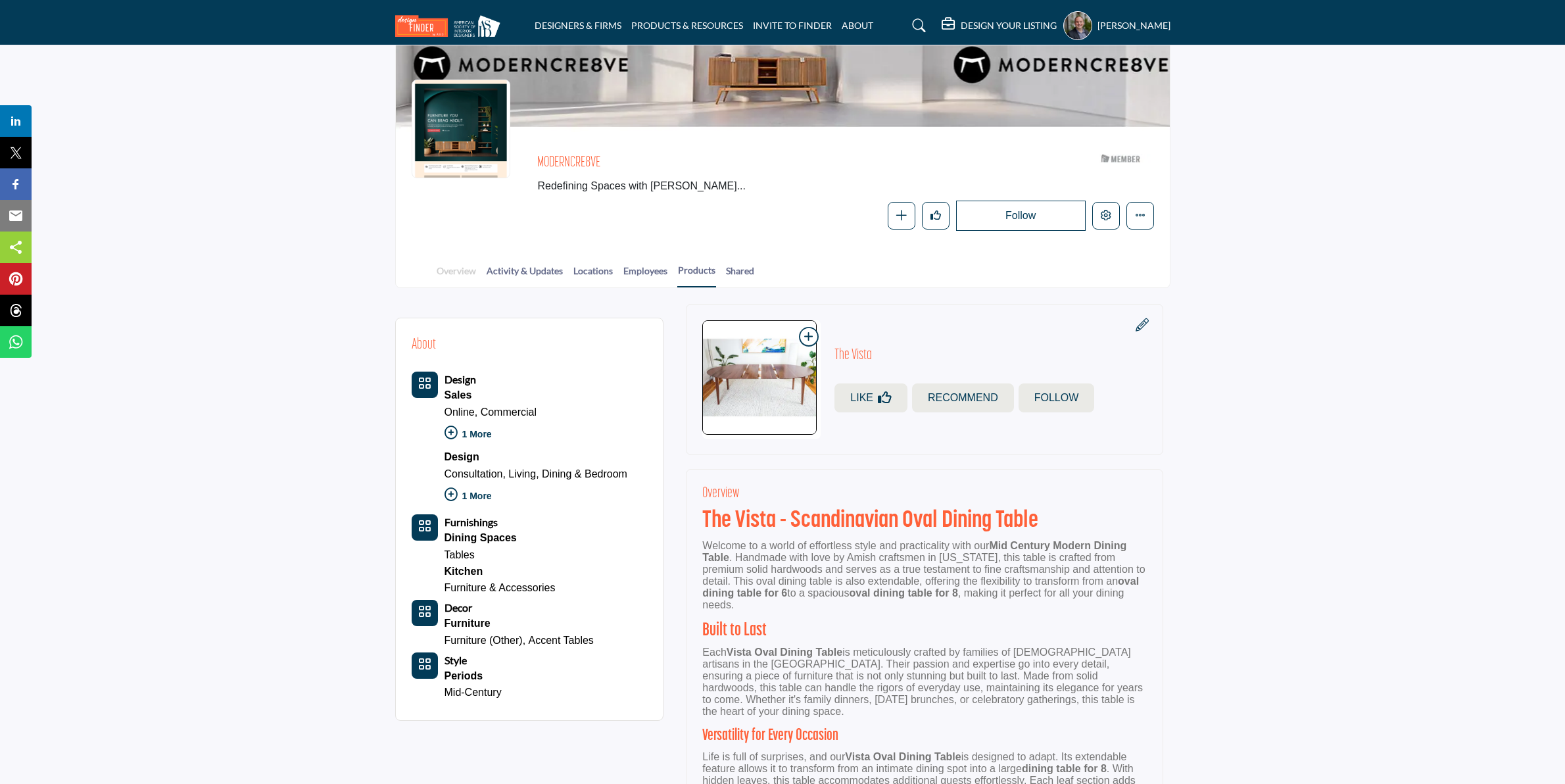
click at [467, 274] on link "Overview" at bounding box center [456, 276] width 41 height 23
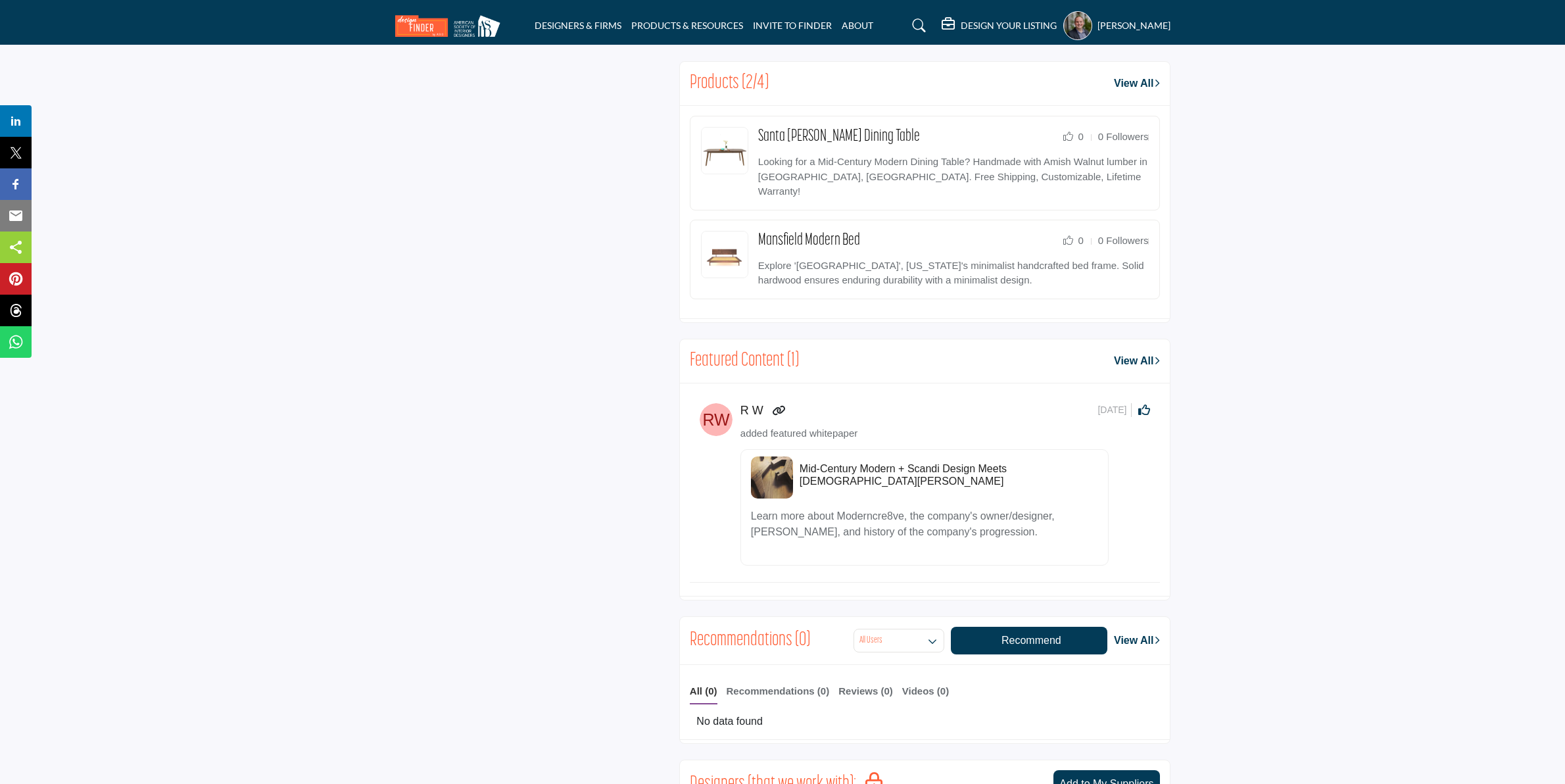
scroll to position [987, 0]
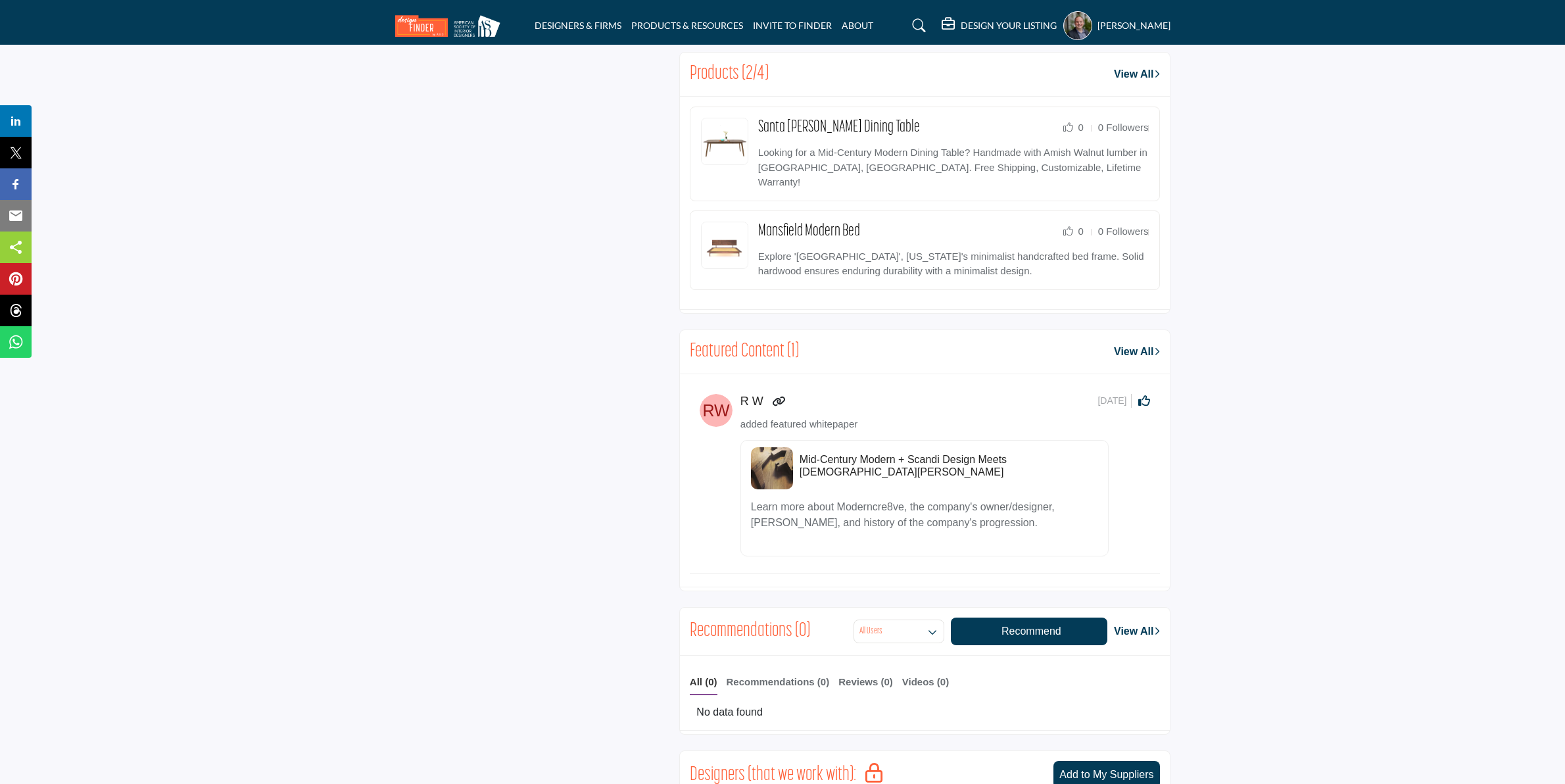
click at [842, 456] on h5 "Mid-Century Modern + Scandi Design Meets [DEMOGRAPHIC_DATA][PERSON_NAME]" at bounding box center [949, 465] width 299 height 25
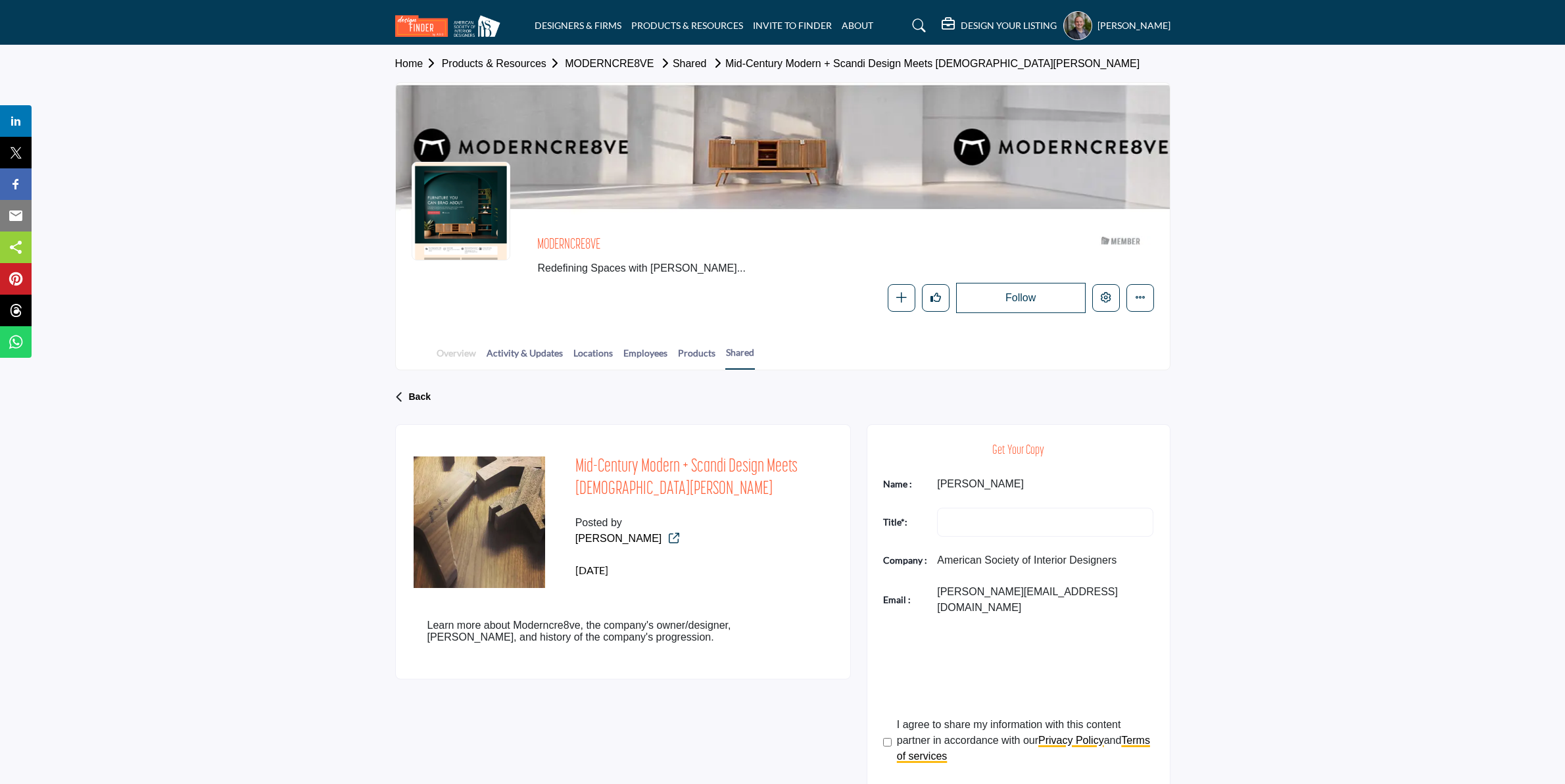
click at [464, 361] on link "Overview" at bounding box center [456, 358] width 41 height 23
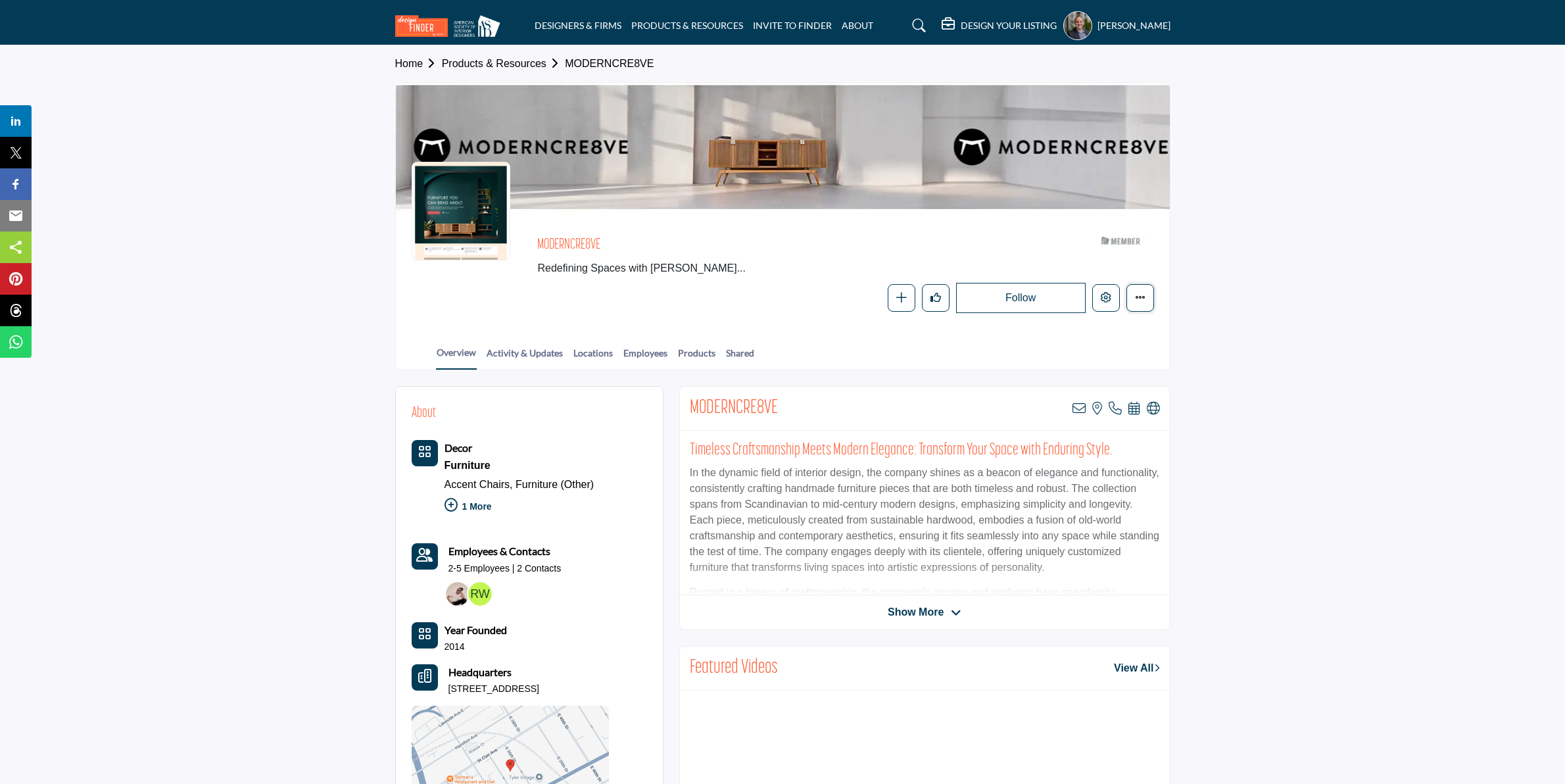
click at [1141, 297] on icon "More details" at bounding box center [1141, 297] width 11 height 11
click at [1102, 293] on icon "Edit company" at bounding box center [1106, 297] width 11 height 11
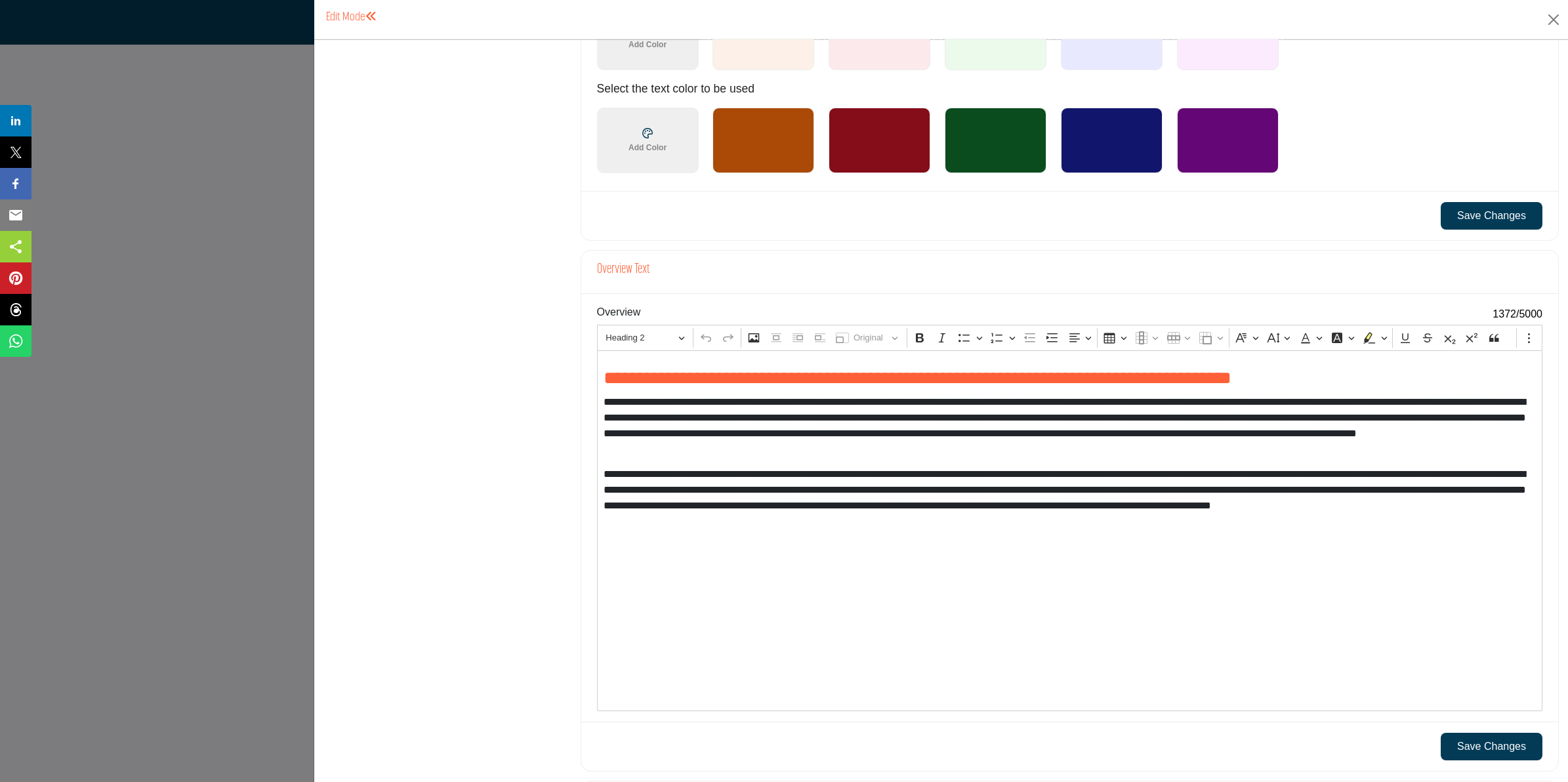
scroll to position [1179, 0]
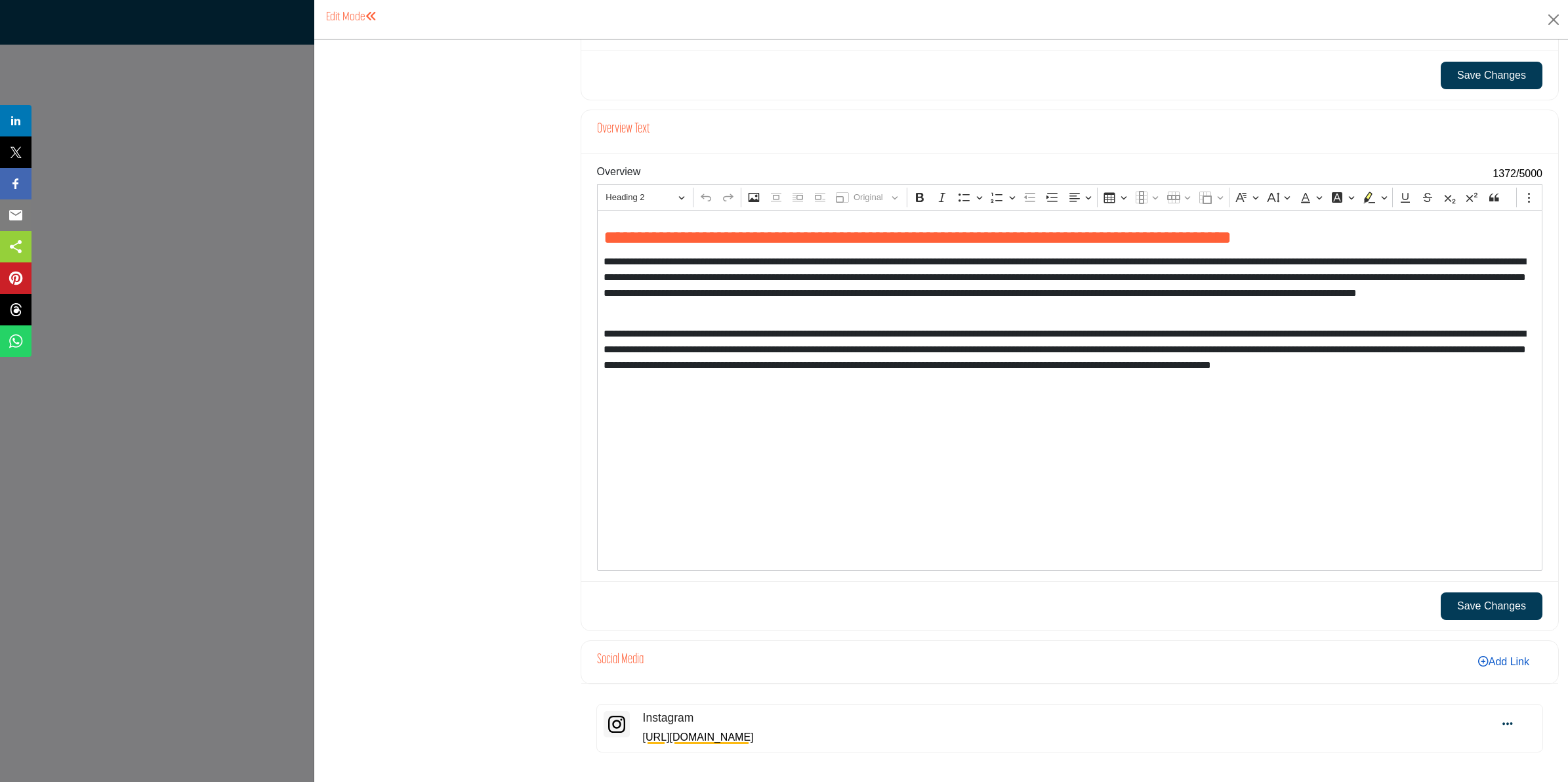
click at [1509, 670] on link "Add Link" at bounding box center [1503, 662] width 77 height 22
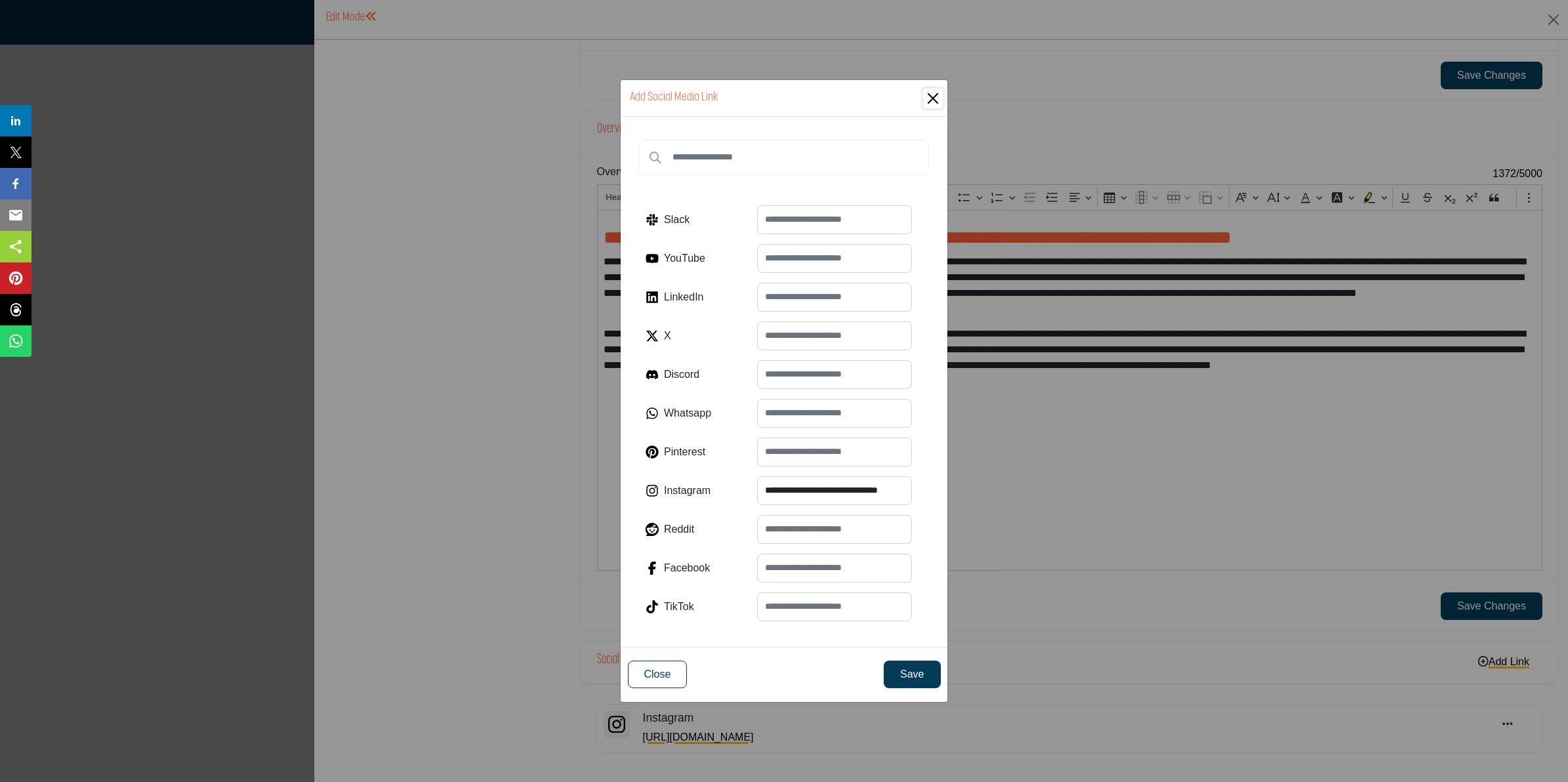
click at [933, 95] on button "Close" at bounding box center [933, 98] width 19 height 19
